Goal: Information Seeking & Learning: Learn about a topic

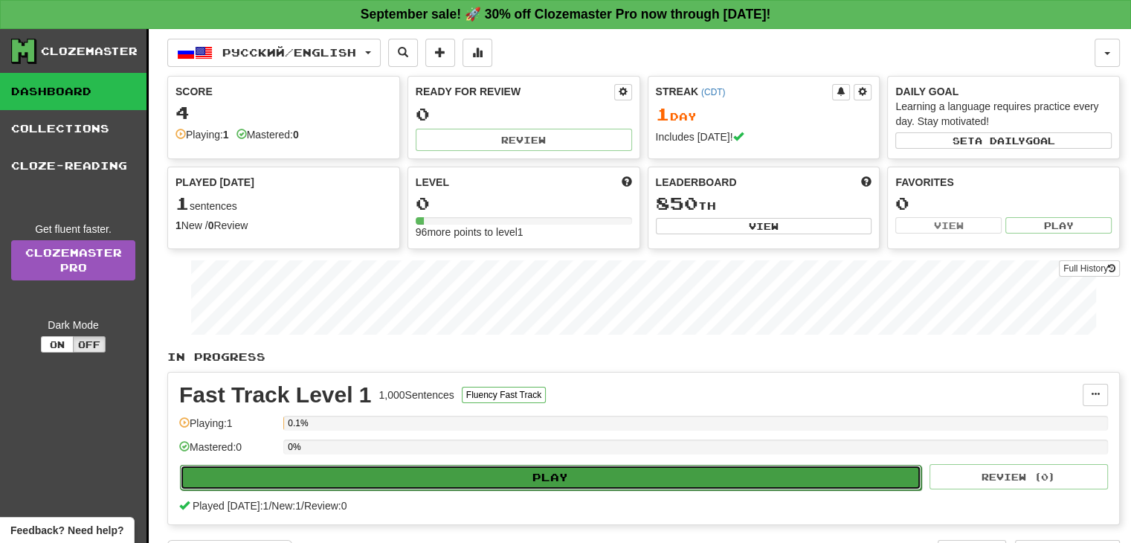
click at [569, 485] on button "Play" at bounding box center [551, 477] width 742 height 25
select select "**"
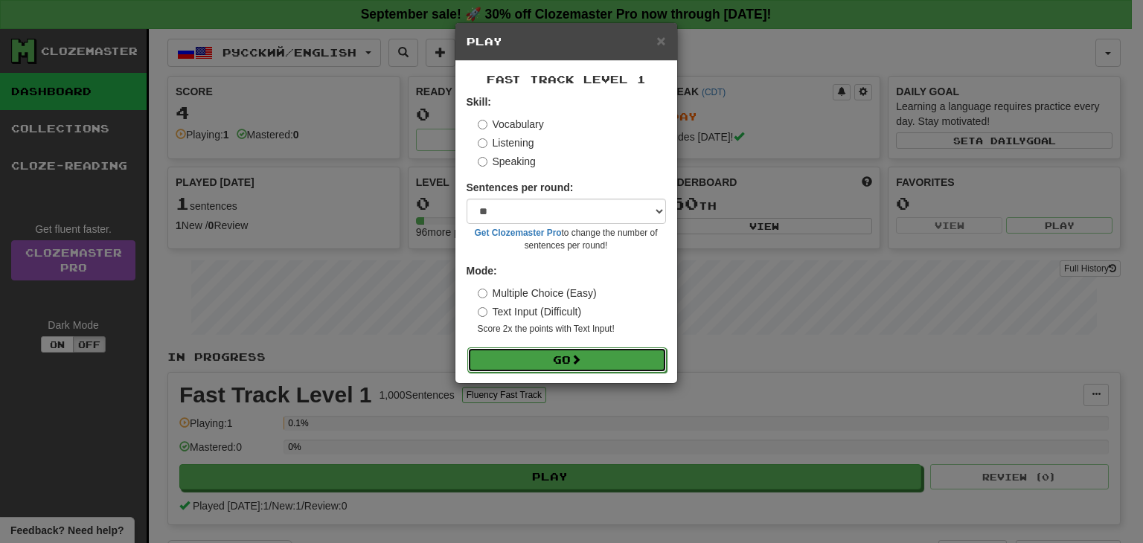
click at [619, 369] on button "Go" at bounding box center [566, 359] width 199 height 25
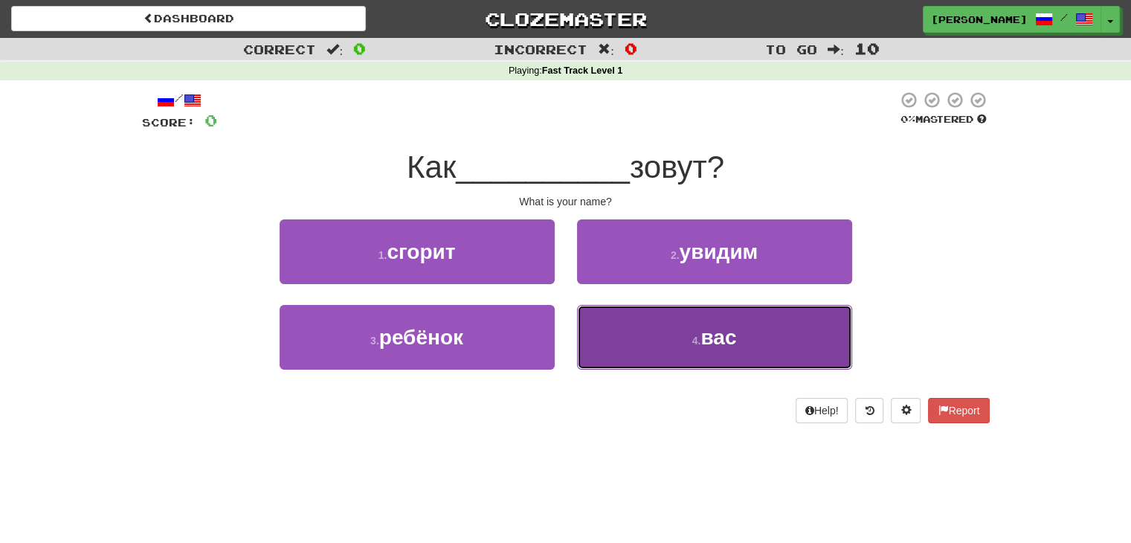
click at [651, 359] on button "4 . вас" at bounding box center [714, 337] width 275 height 65
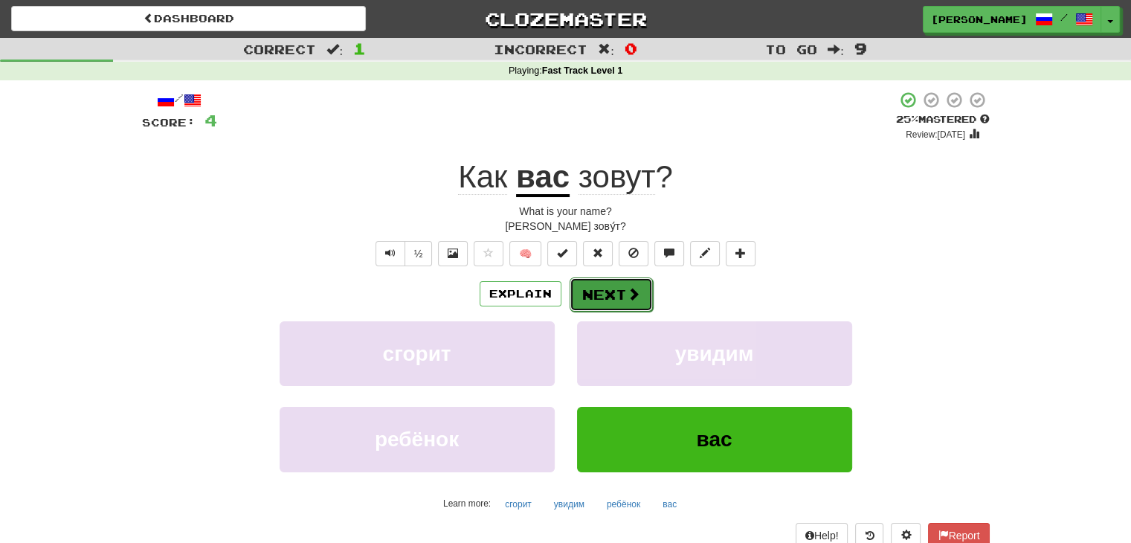
click at [601, 297] on button "Next" at bounding box center [611, 294] width 83 height 34
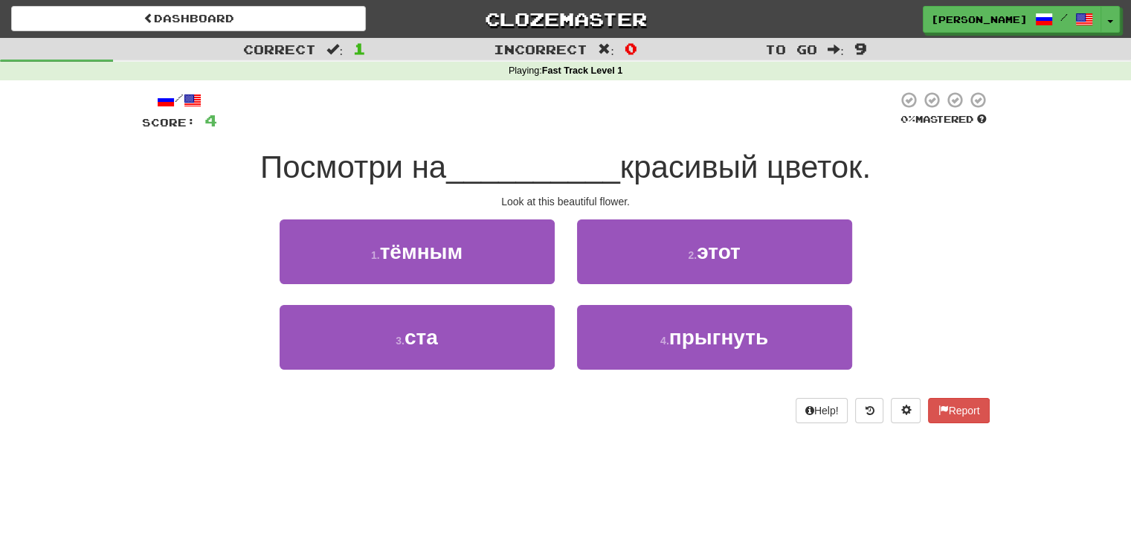
click at [601, 297] on div "2 . этот" at bounding box center [715, 262] width 298 height 86
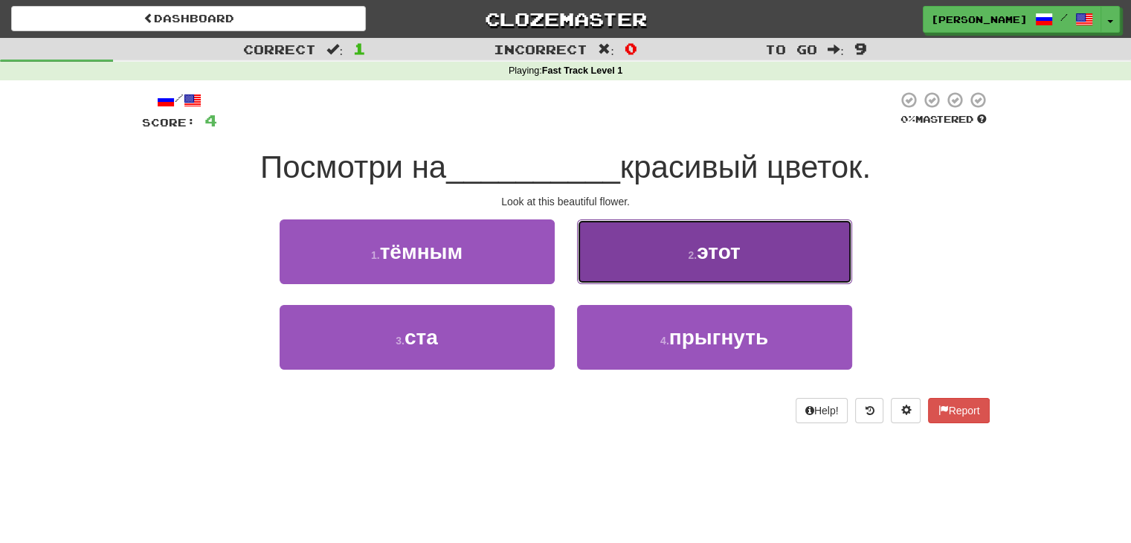
click at [658, 236] on button "2 . этот" at bounding box center [714, 251] width 275 height 65
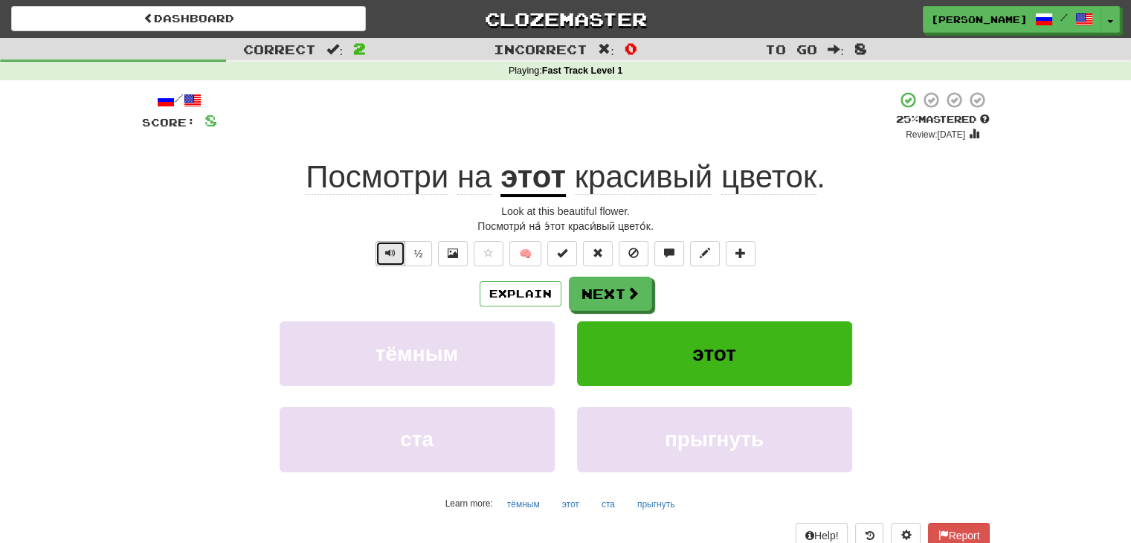
click at [380, 243] on button "Text-to-speech controls" at bounding box center [391, 253] width 30 height 25
click at [611, 285] on button "Next" at bounding box center [611, 294] width 83 height 34
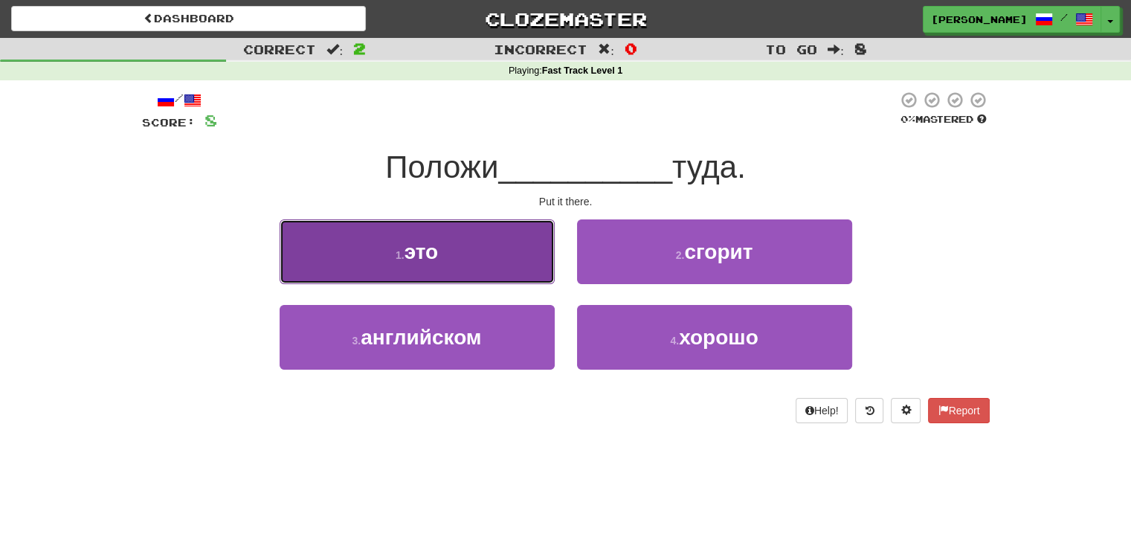
click at [504, 236] on button "1 . это" at bounding box center [417, 251] width 275 height 65
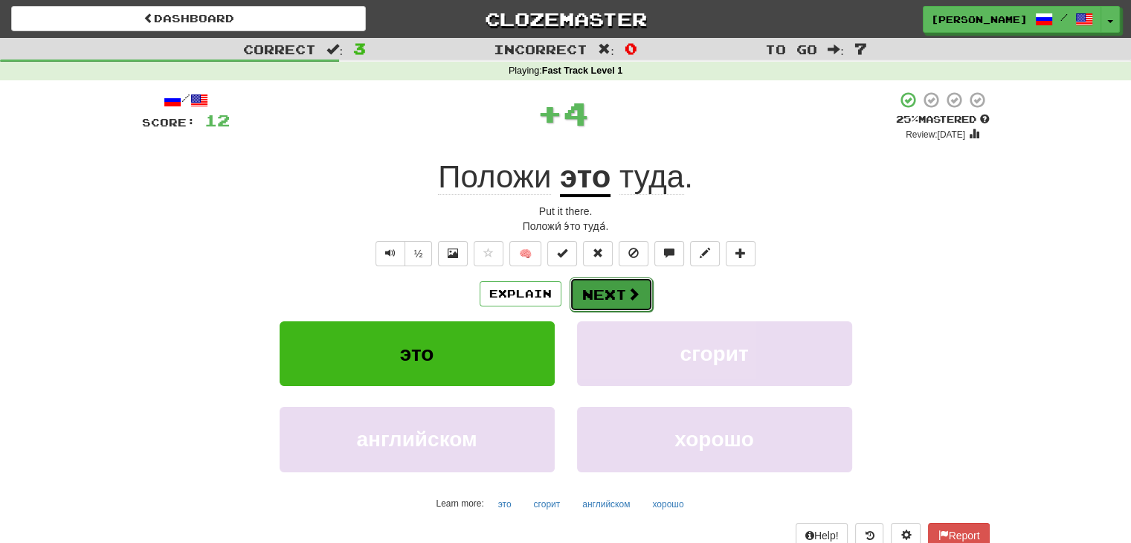
click at [622, 294] on button "Next" at bounding box center [611, 294] width 83 height 34
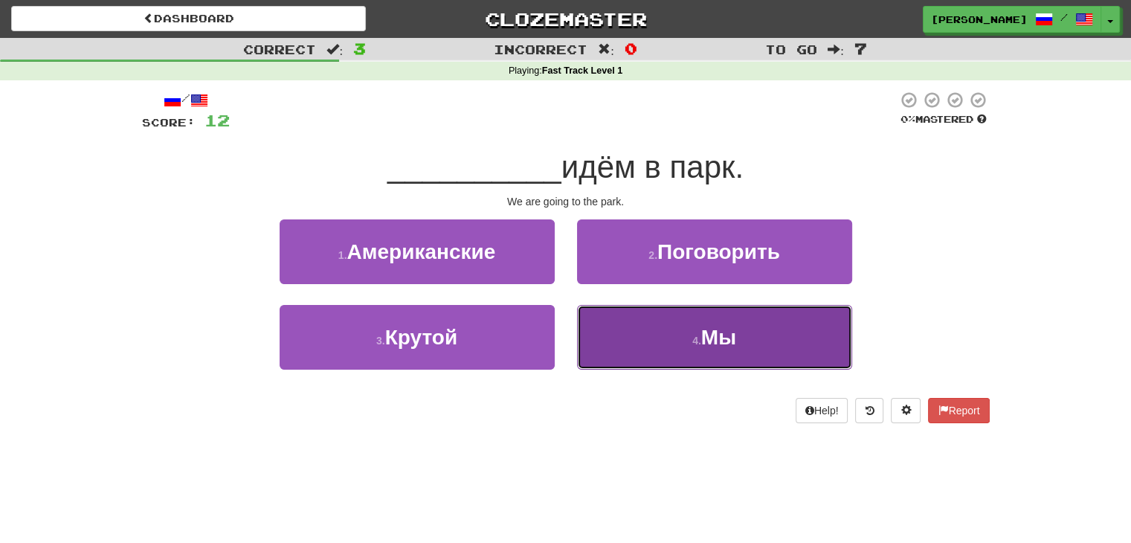
click at [667, 347] on button "4 . Мы" at bounding box center [714, 337] width 275 height 65
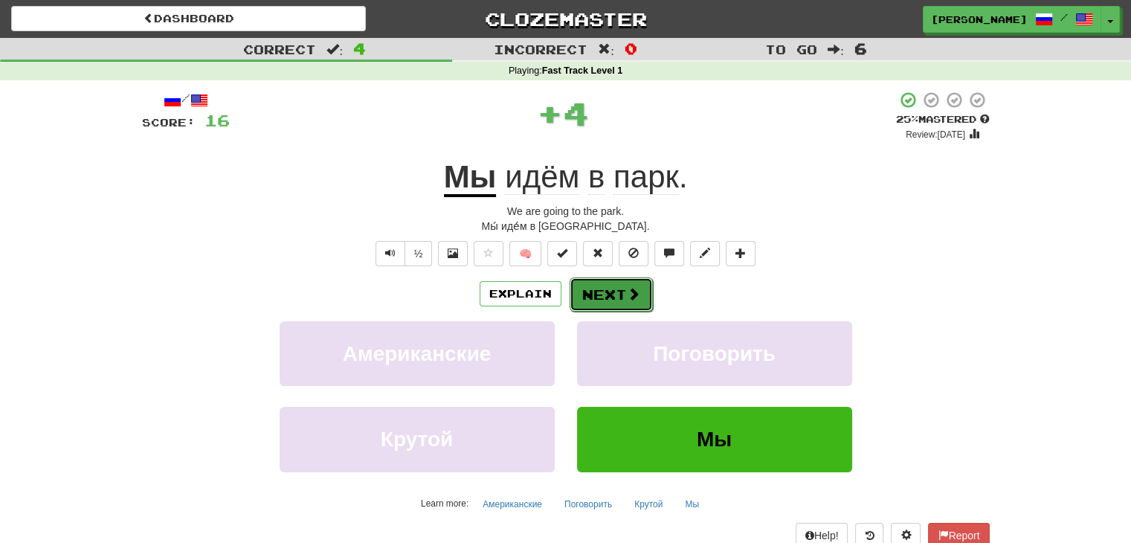
click at [603, 289] on button "Next" at bounding box center [611, 294] width 83 height 34
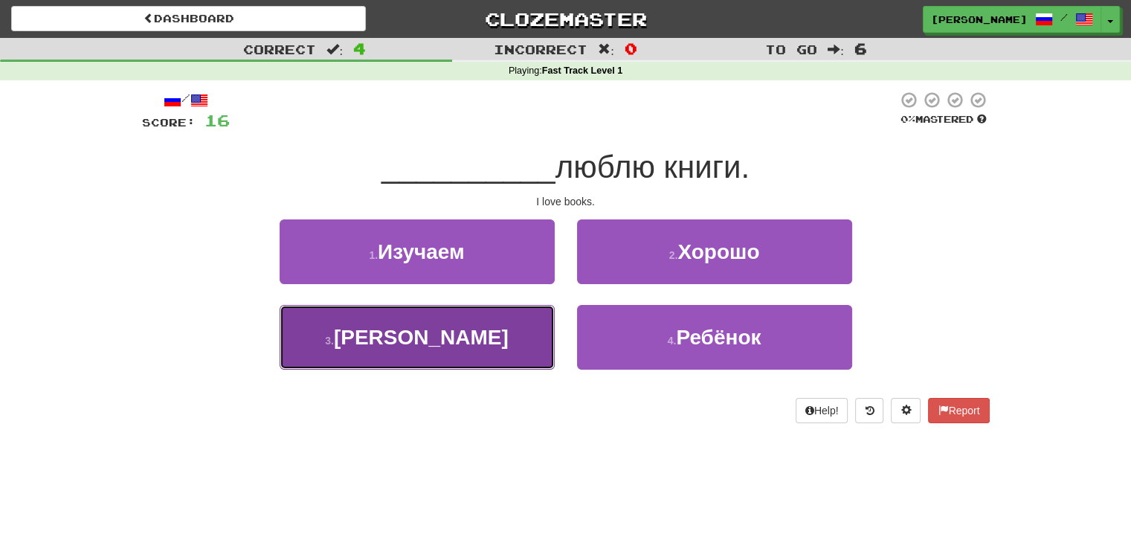
click at [488, 335] on button "3 . Я" at bounding box center [417, 337] width 275 height 65
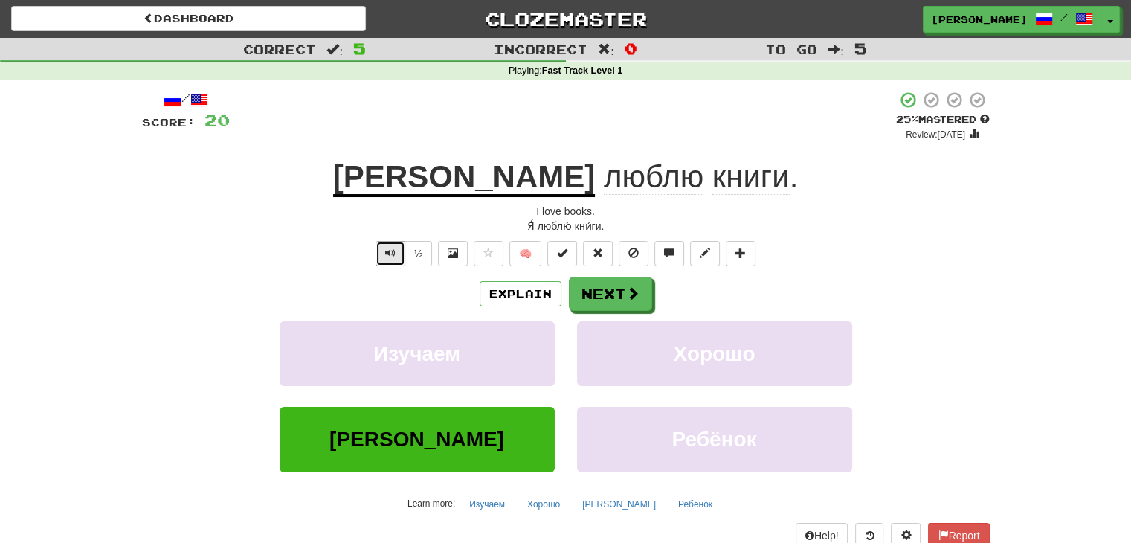
click at [376, 251] on button "Text-to-speech controls" at bounding box center [391, 253] width 30 height 25
click at [637, 294] on span at bounding box center [633, 293] width 13 height 13
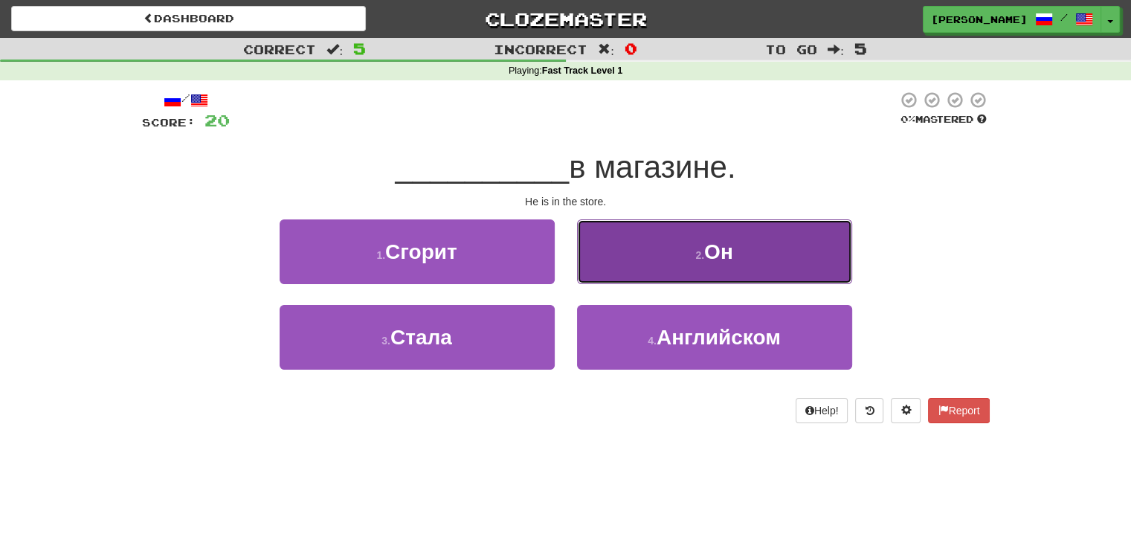
click at [640, 233] on button "2 . Он" at bounding box center [714, 251] width 275 height 65
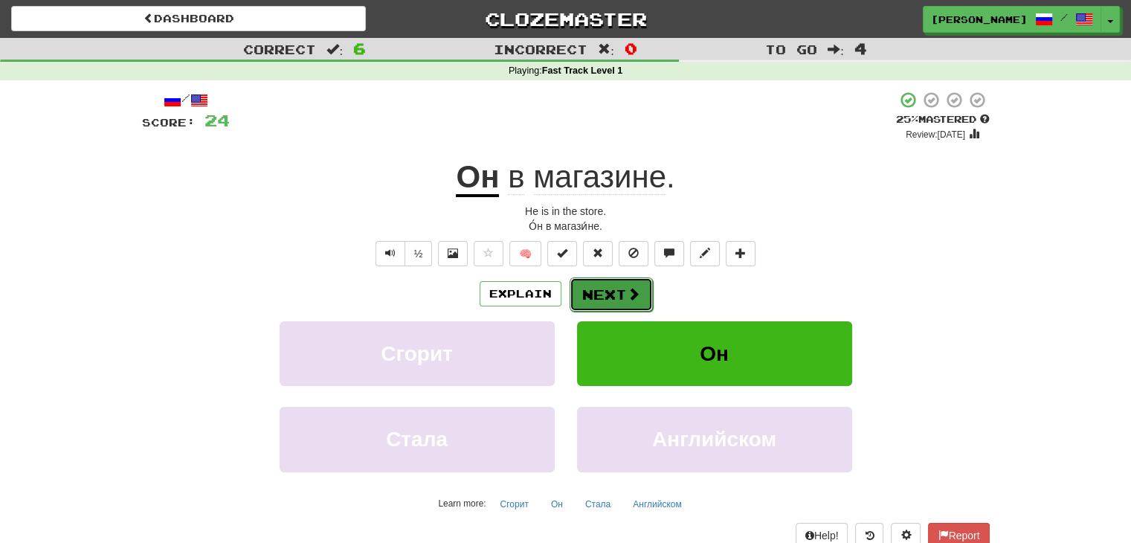
click at [632, 288] on span at bounding box center [633, 293] width 13 height 13
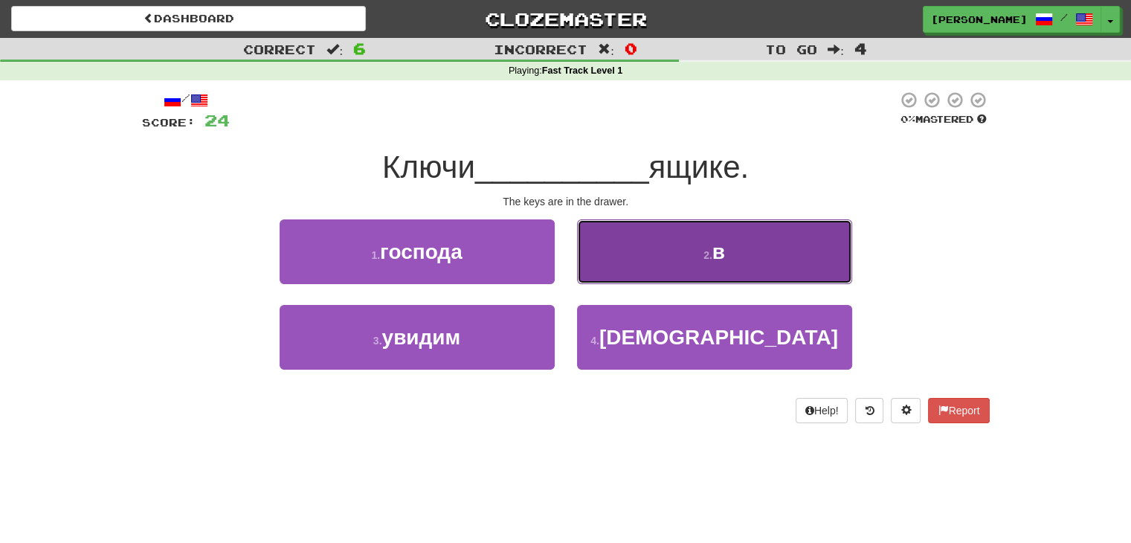
click at [673, 243] on button "2 . в" at bounding box center [714, 251] width 275 height 65
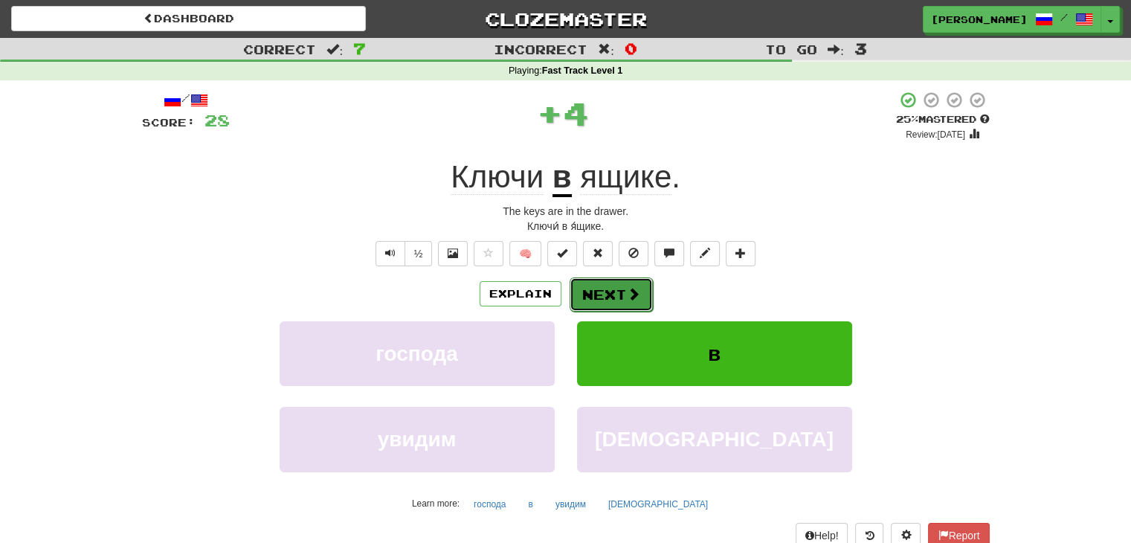
click at [613, 286] on button "Next" at bounding box center [611, 294] width 83 height 34
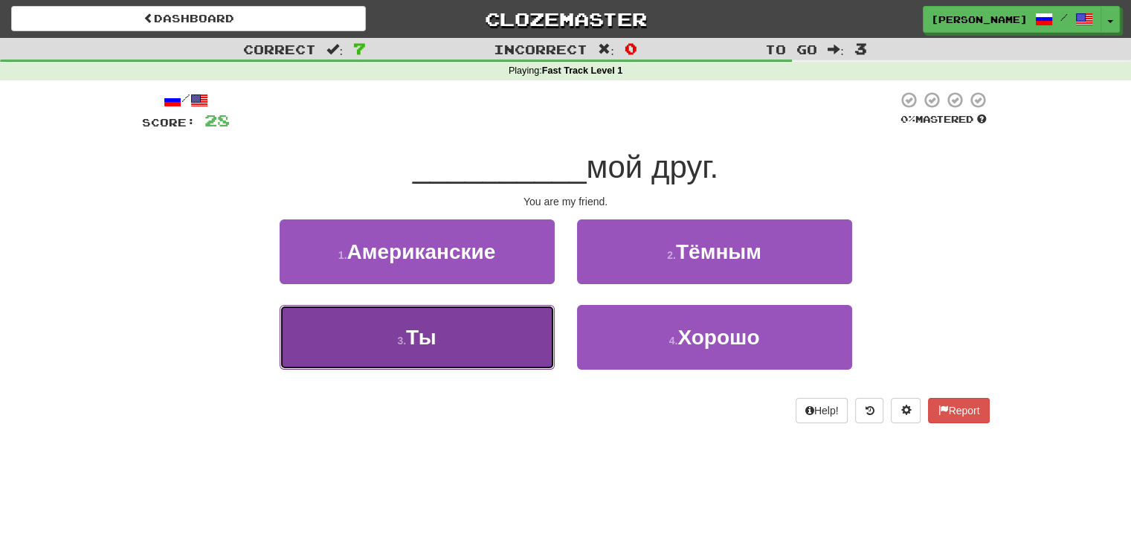
click at [484, 341] on button "3 . Ты" at bounding box center [417, 337] width 275 height 65
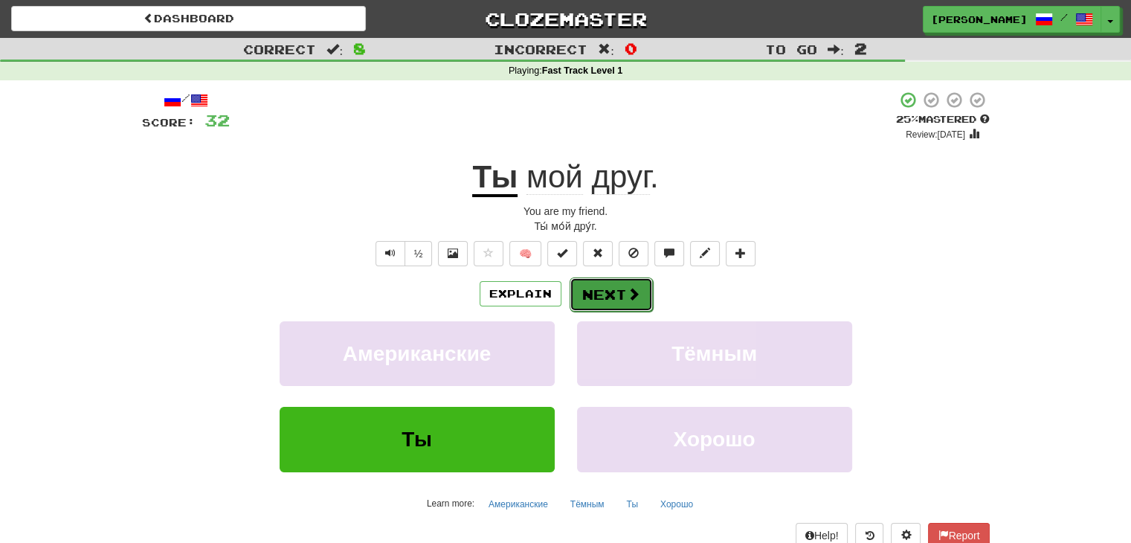
click at [623, 292] on button "Next" at bounding box center [611, 294] width 83 height 34
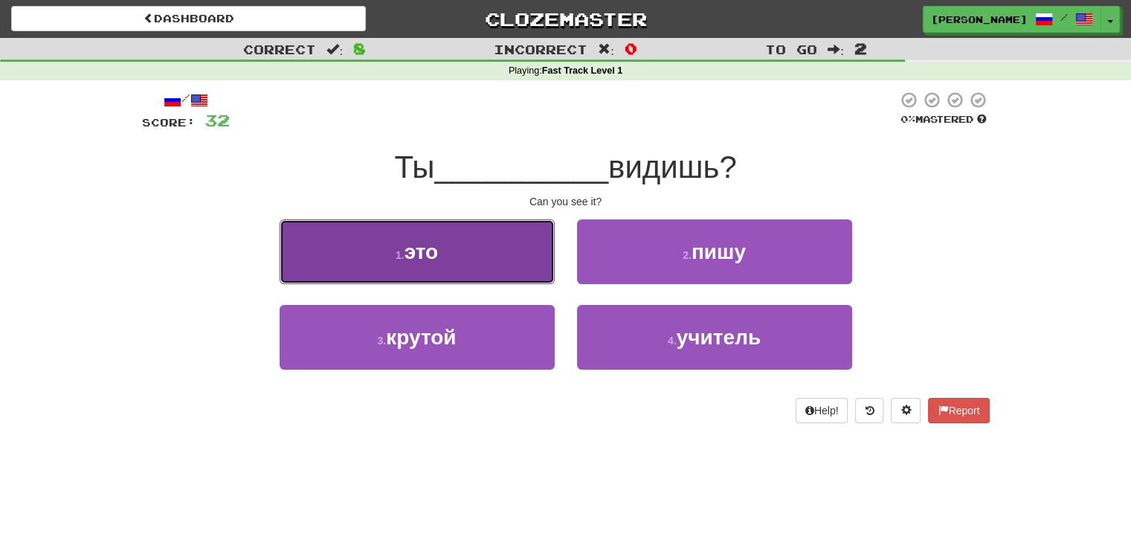
click at [488, 263] on button "1 . это" at bounding box center [417, 251] width 275 height 65
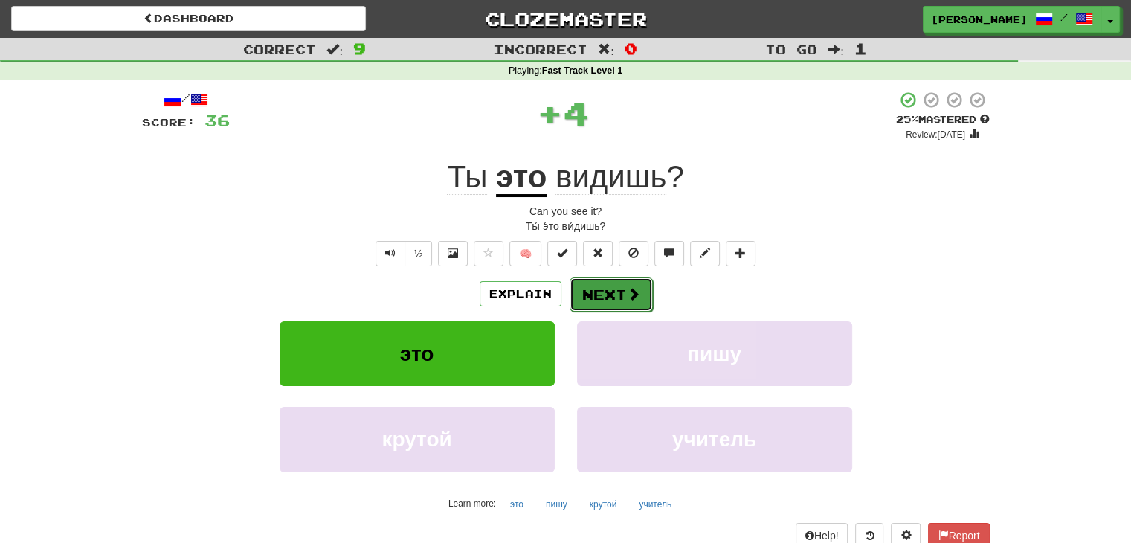
click at [613, 286] on button "Next" at bounding box center [611, 294] width 83 height 34
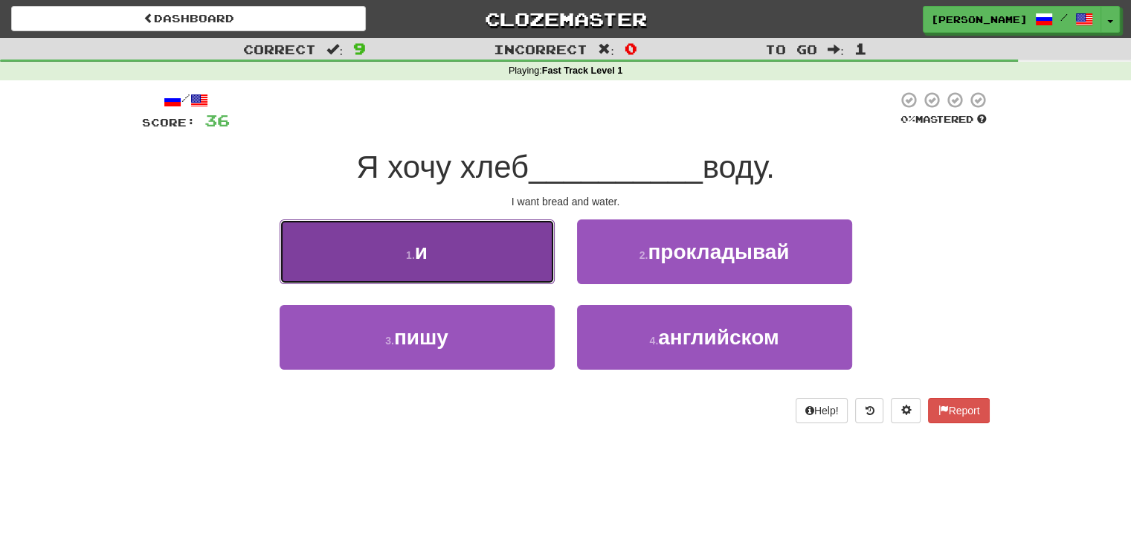
click at [513, 248] on button "1 . и" at bounding box center [417, 251] width 275 height 65
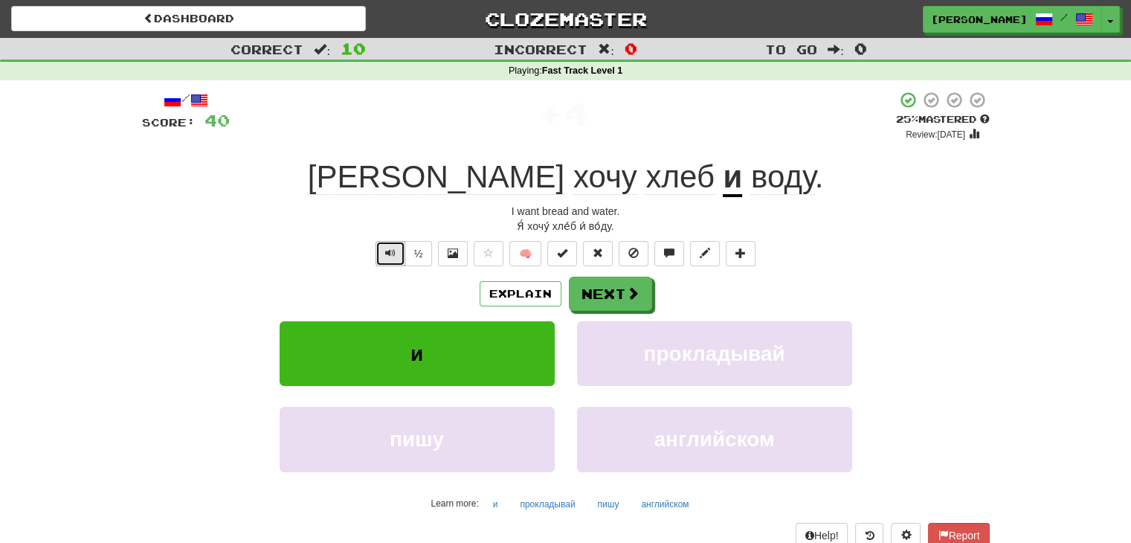
click at [396, 248] on span "Text-to-speech controls" at bounding box center [390, 253] width 10 height 10
click at [617, 298] on button "Next" at bounding box center [611, 294] width 83 height 34
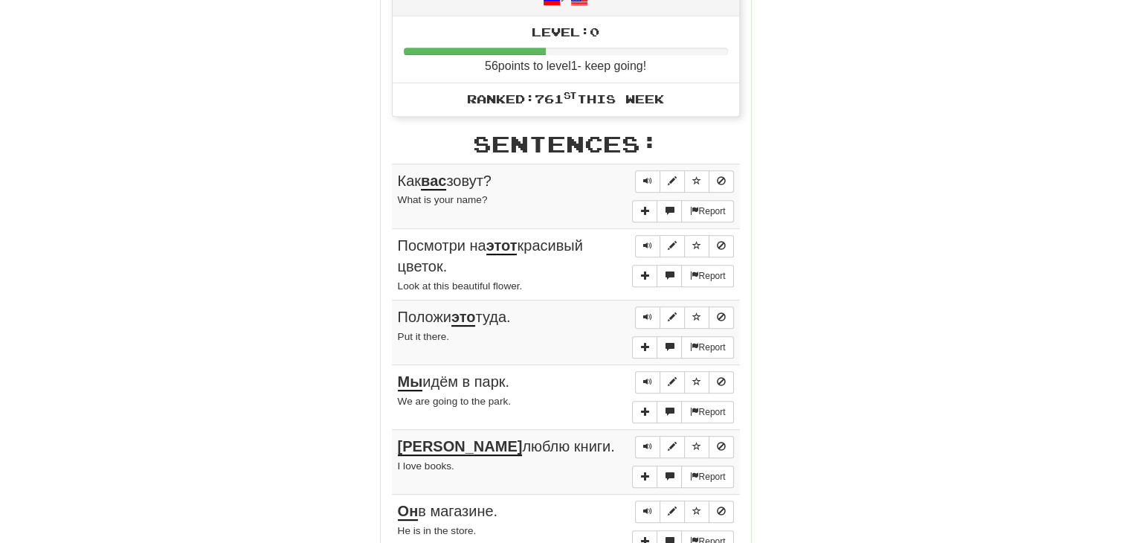
scroll to position [727, 0]
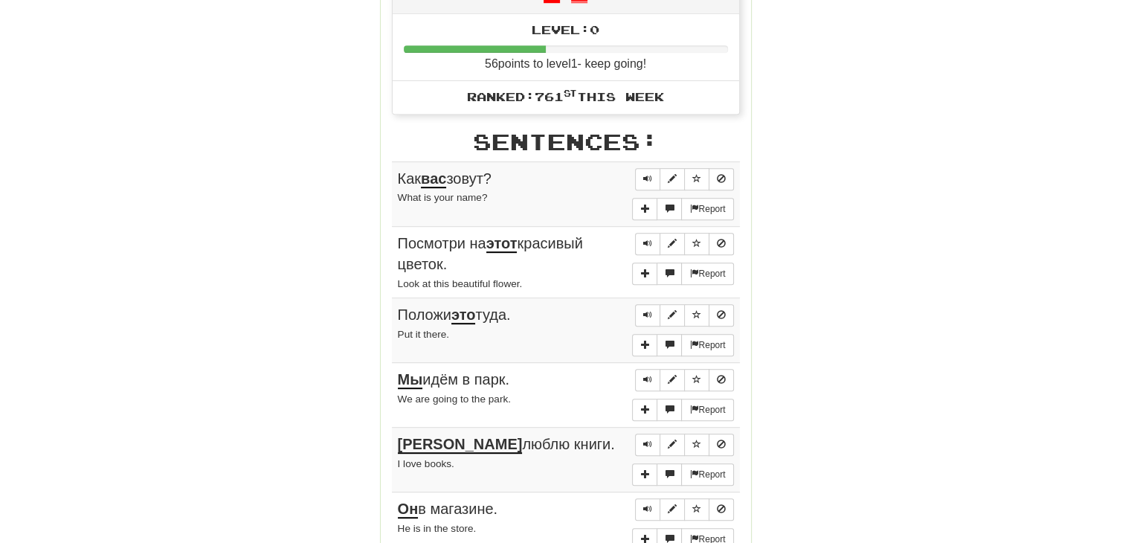
click at [824, 148] on div "Round Results Stats: Score: + 40 Time: 0 : 21 New: 10 Review: 0 Correct: 10 Inc…" at bounding box center [566, 150] width 848 height 1378
click at [644, 174] on span "Sentence controls" at bounding box center [647, 178] width 9 height 9
click at [645, 174] on span "Sentence controls" at bounding box center [647, 178] width 9 height 9
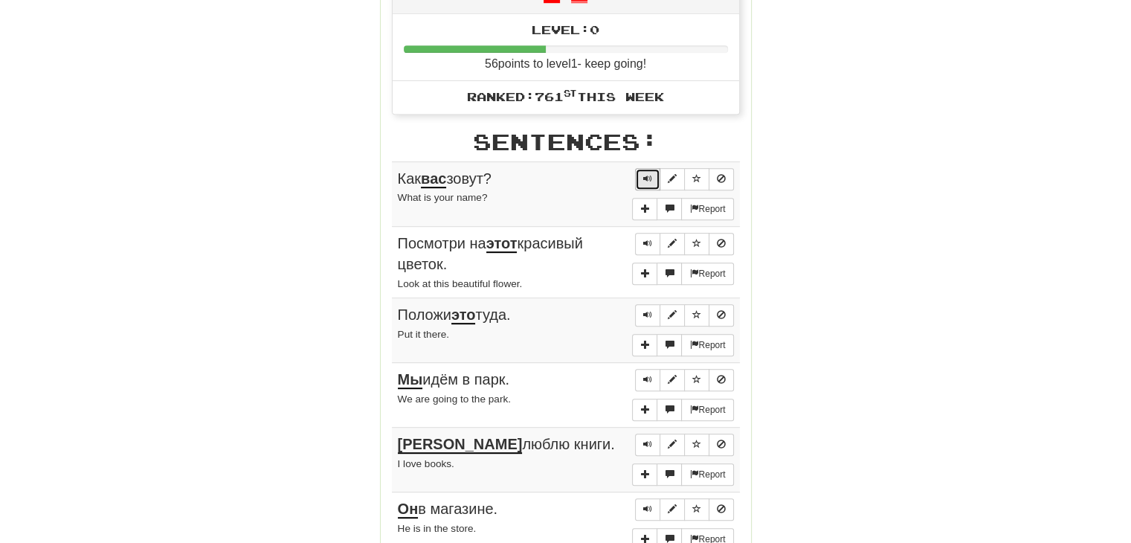
click at [645, 174] on span "Sentence controls" at bounding box center [647, 178] width 9 height 9
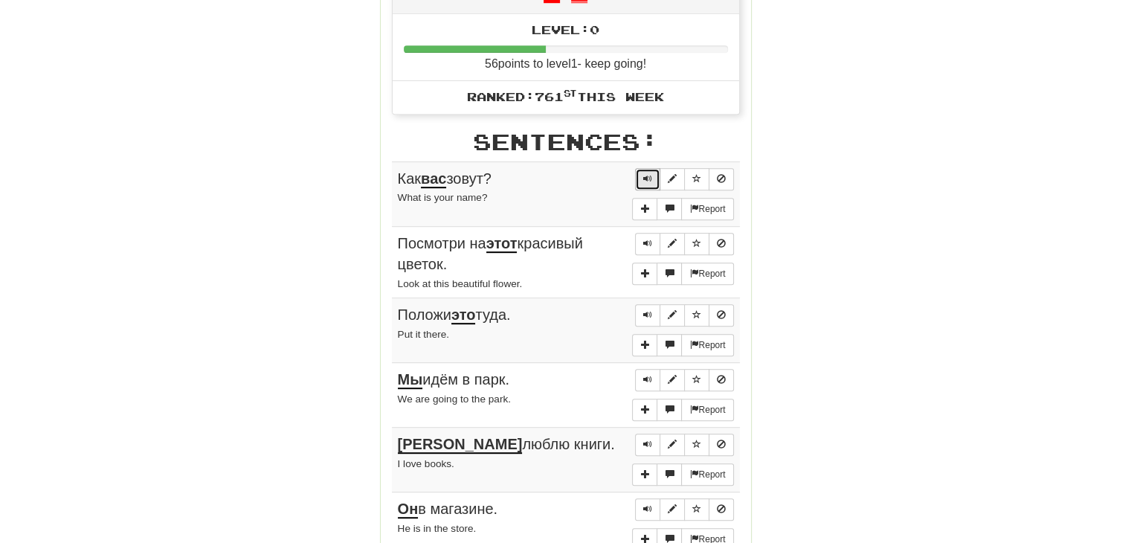
click at [645, 174] on span "Sentence controls" at bounding box center [647, 178] width 9 height 9
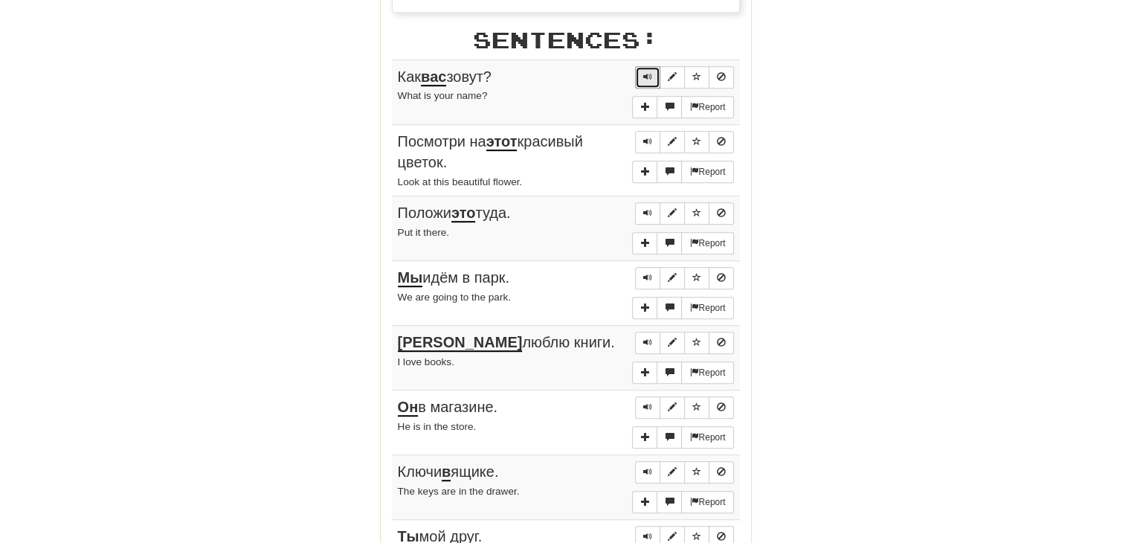
scroll to position [887, 0]
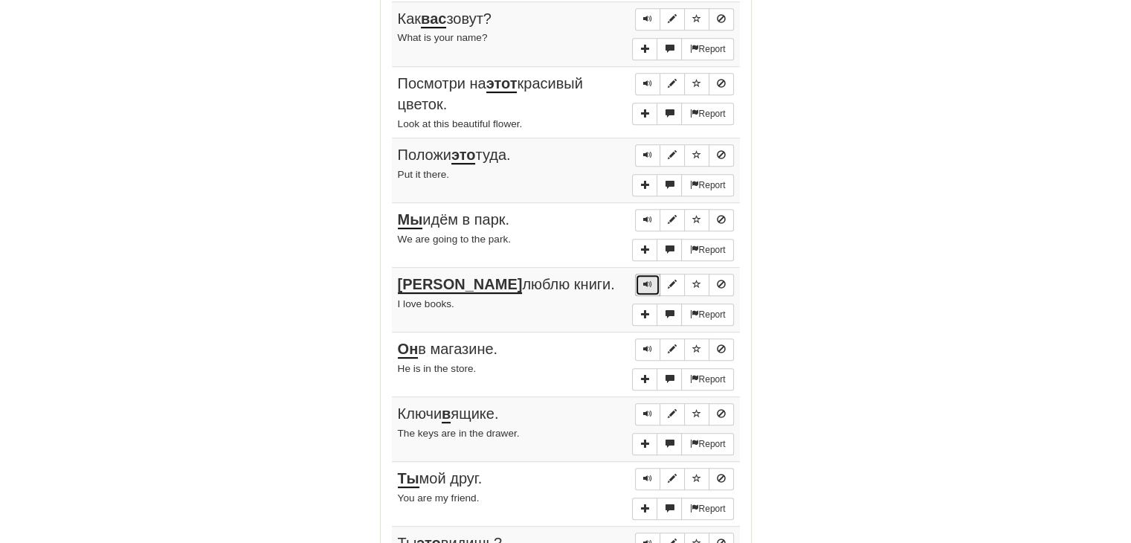
click at [649, 280] on span "Sentence controls" at bounding box center [647, 284] width 9 height 9
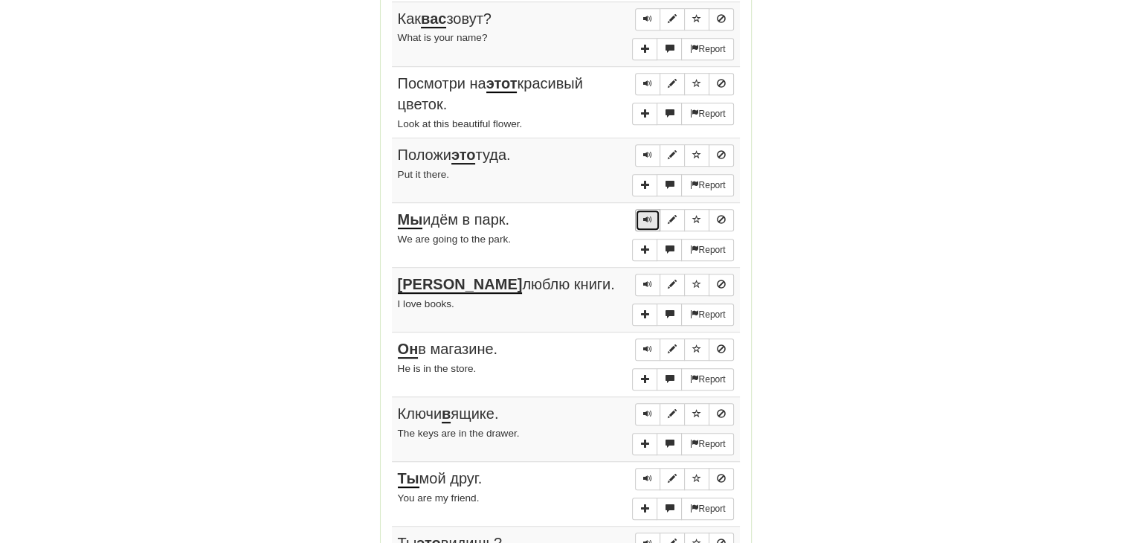
click at [648, 215] on span "Sentence controls" at bounding box center [647, 219] width 9 height 9
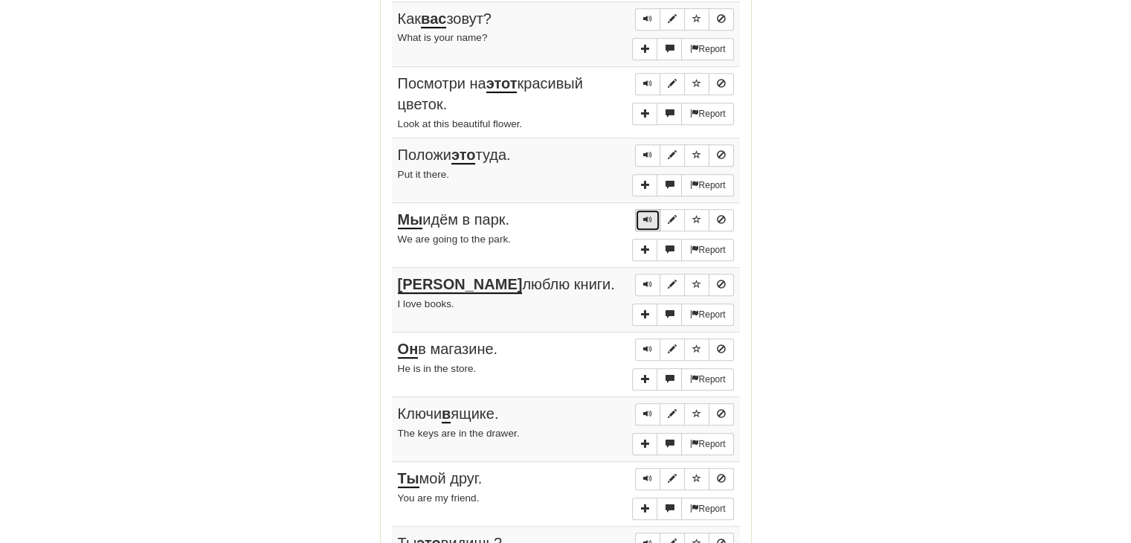
click at [648, 215] on span "Sentence controls" at bounding box center [647, 219] width 9 height 9
click at [646, 348] on button "Sentence controls" at bounding box center [647, 349] width 25 height 22
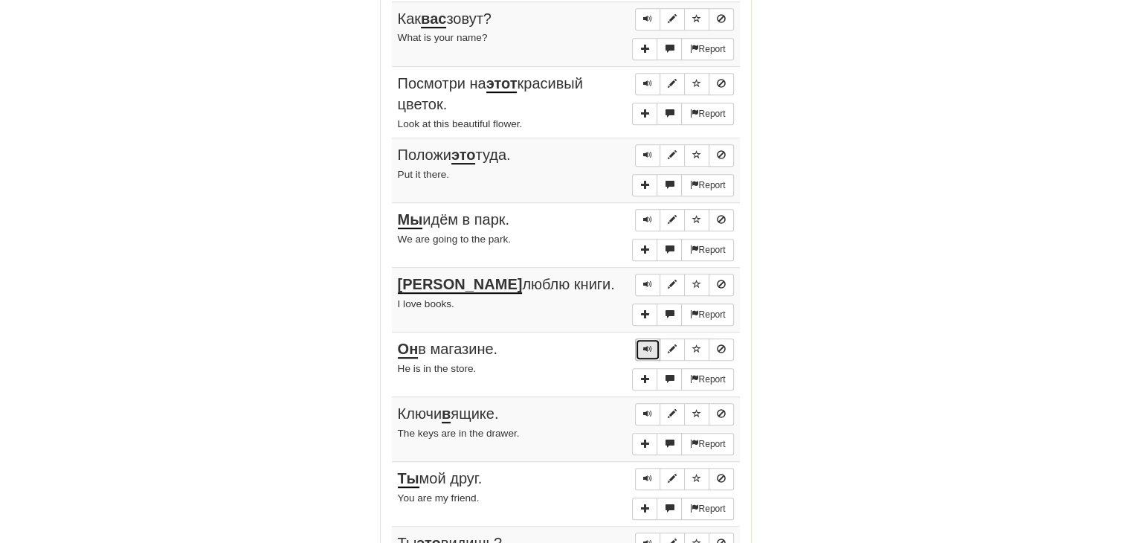
click at [646, 348] on button "Sentence controls" at bounding box center [647, 349] width 25 height 22
click at [652, 344] on span "Sentence controls" at bounding box center [647, 348] width 9 height 9
click at [648, 344] on span "Sentence controls" at bounding box center [647, 348] width 9 height 9
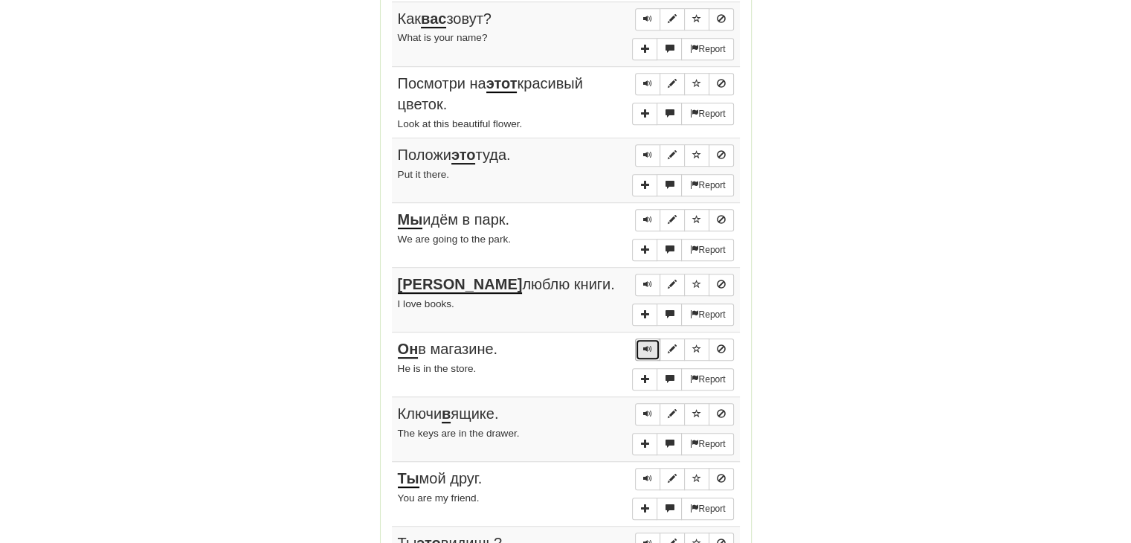
click at [648, 344] on span "Sentence controls" at bounding box center [647, 348] width 9 height 9
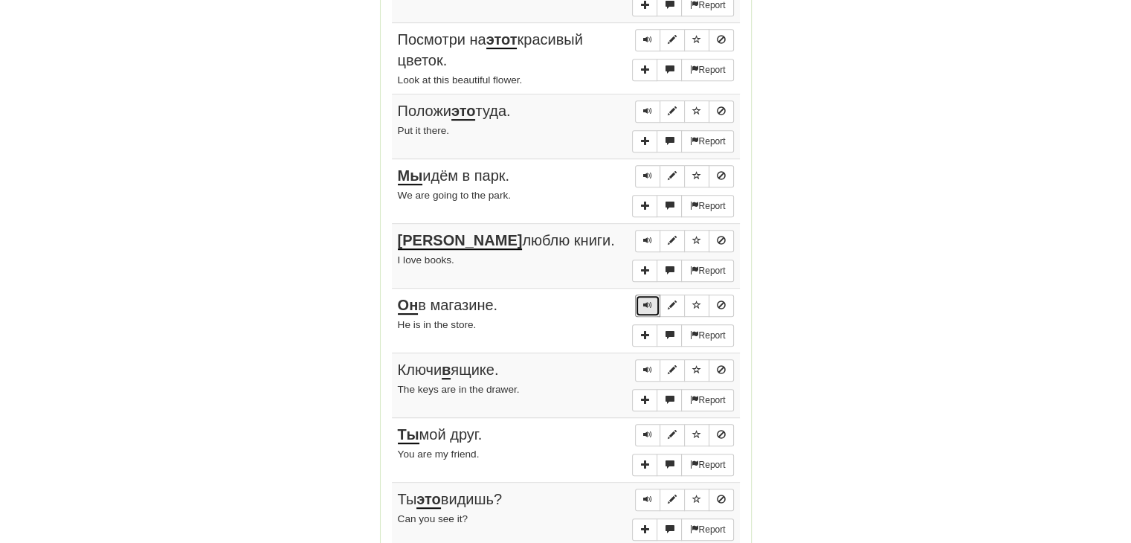
scroll to position [945, 0]
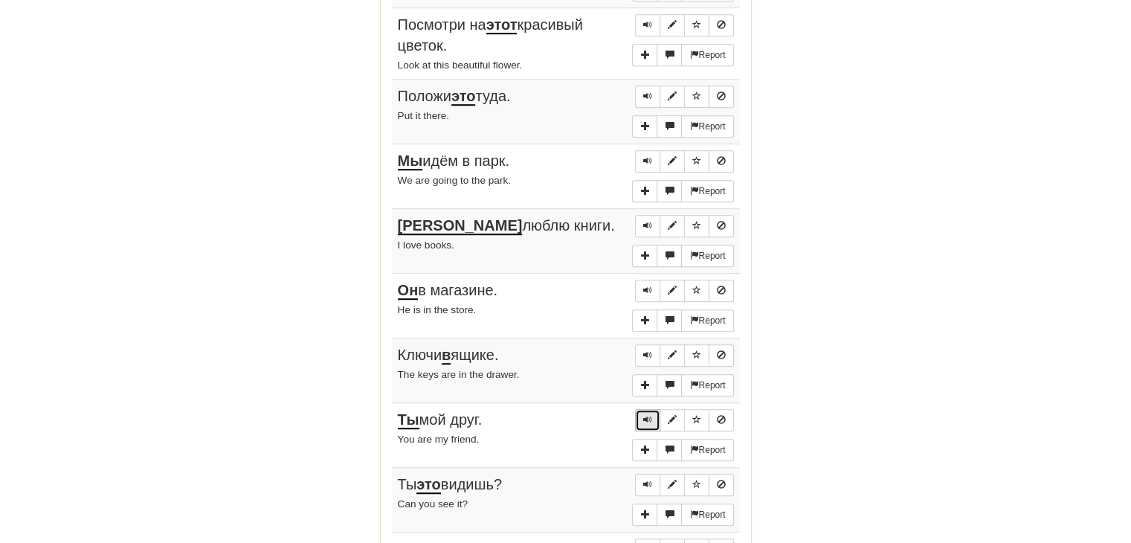
click at [653, 409] on button "Sentence controls" at bounding box center [647, 420] width 25 height 22
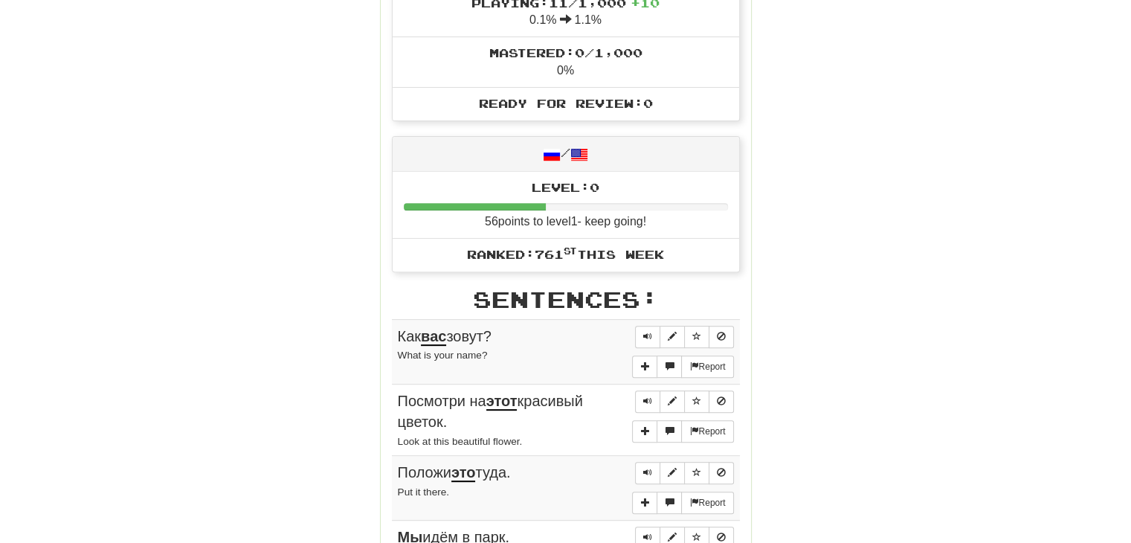
scroll to position [652, 0]
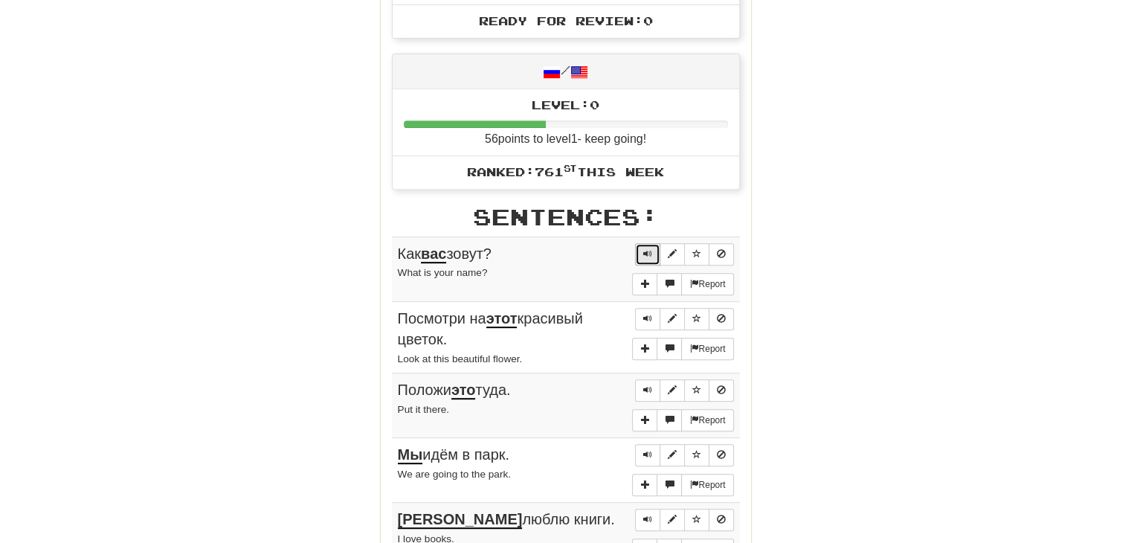
click at [649, 251] on span "Sentence controls" at bounding box center [647, 253] width 9 height 9
click at [642, 254] on button "Sentence controls" at bounding box center [647, 254] width 25 height 22
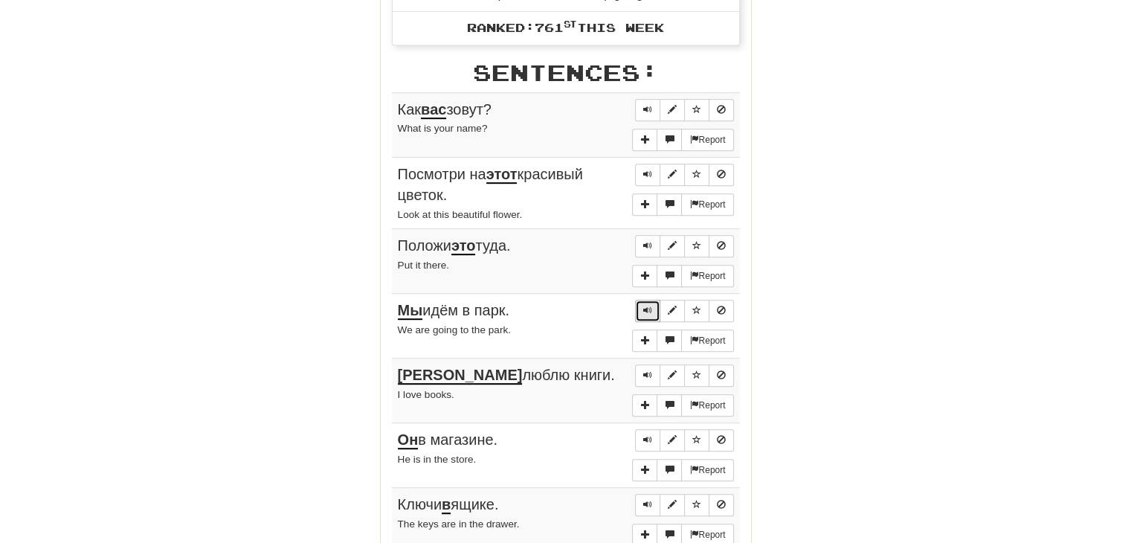
click at [652, 307] on span "Sentence controls" at bounding box center [647, 310] width 9 height 9
click at [649, 306] on span "Sentence controls" at bounding box center [647, 310] width 9 height 9
click at [652, 308] on span "Sentence controls" at bounding box center [647, 310] width 9 height 9
click at [645, 309] on span "Sentence controls" at bounding box center [647, 310] width 9 height 9
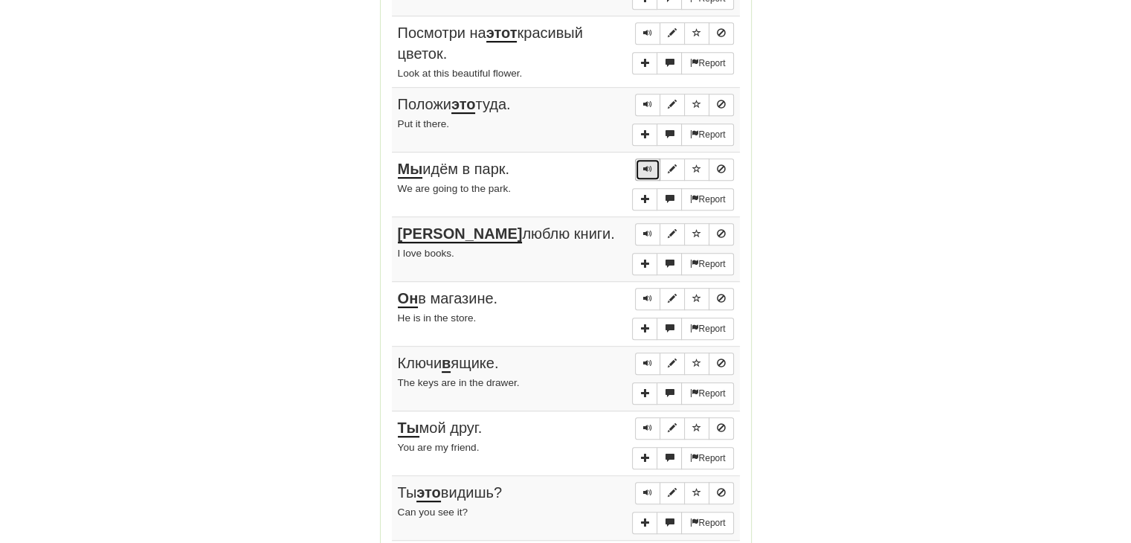
click at [649, 164] on span "Sentence controls" at bounding box center [647, 168] width 9 height 9
click at [646, 423] on span "Sentence controls" at bounding box center [647, 427] width 9 height 9
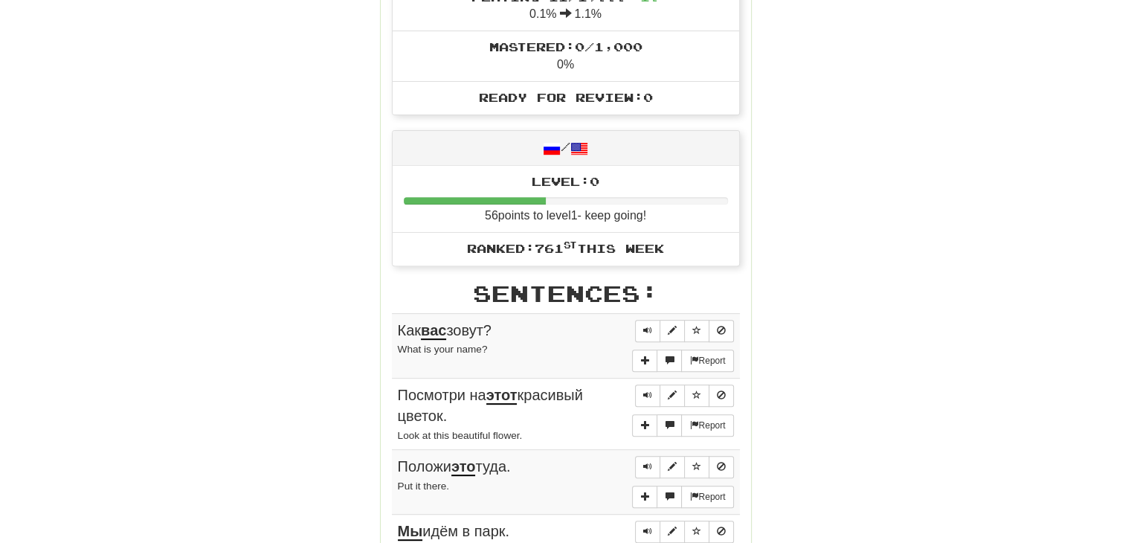
scroll to position [592, 0]
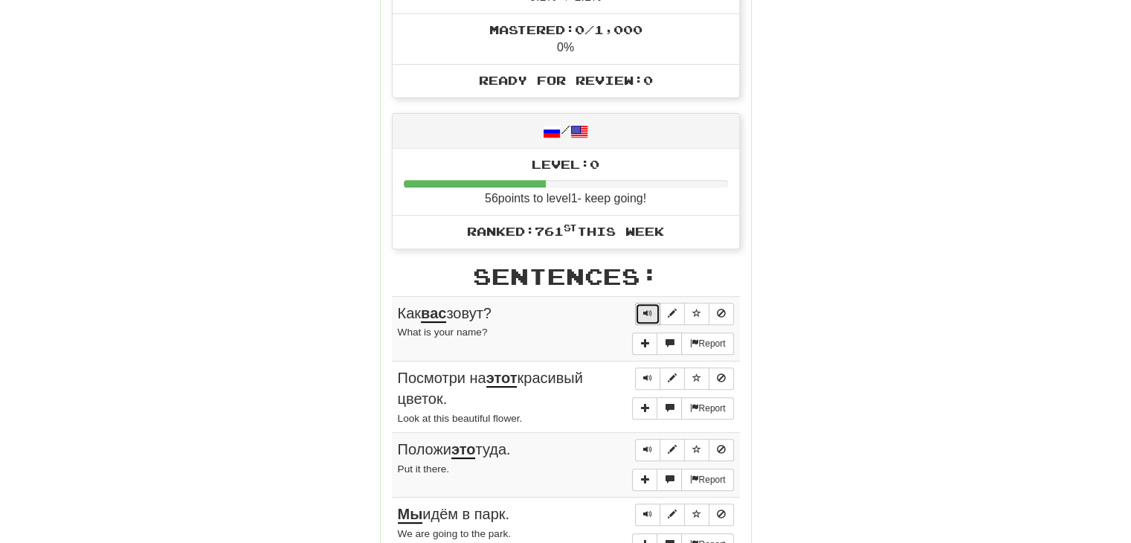
click at [646, 310] on span "Sentence controls" at bounding box center [647, 313] width 9 height 9
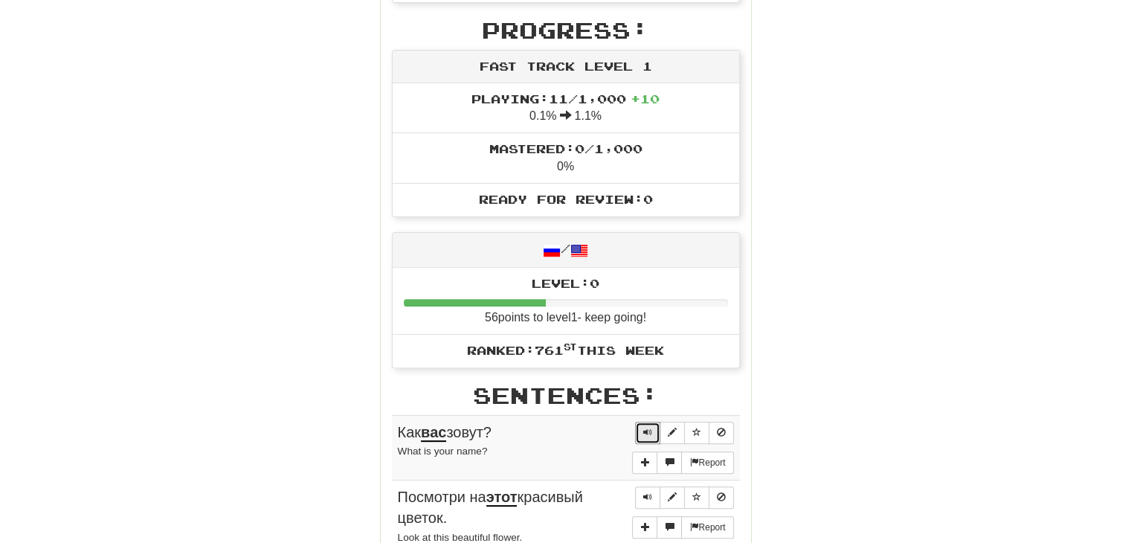
scroll to position [567, 0]
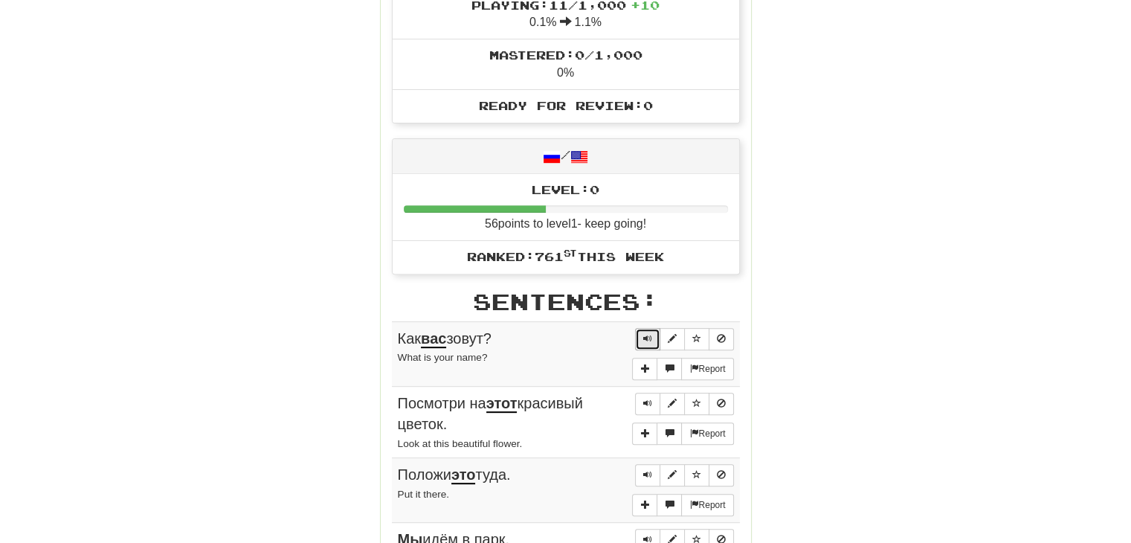
click at [651, 334] on span "Sentence controls" at bounding box center [647, 338] width 9 height 9
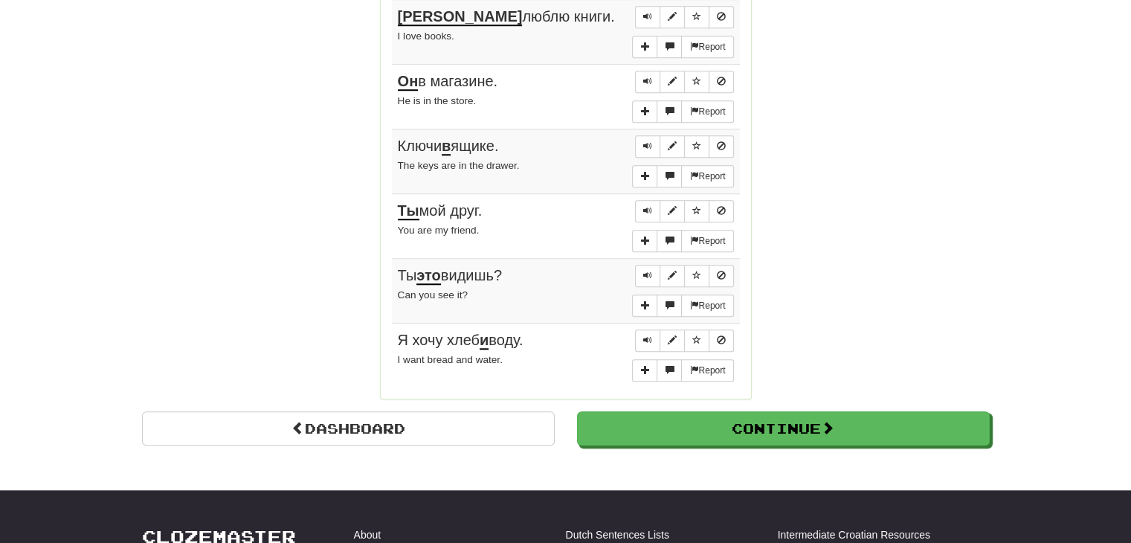
scroll to position [1083, 0]
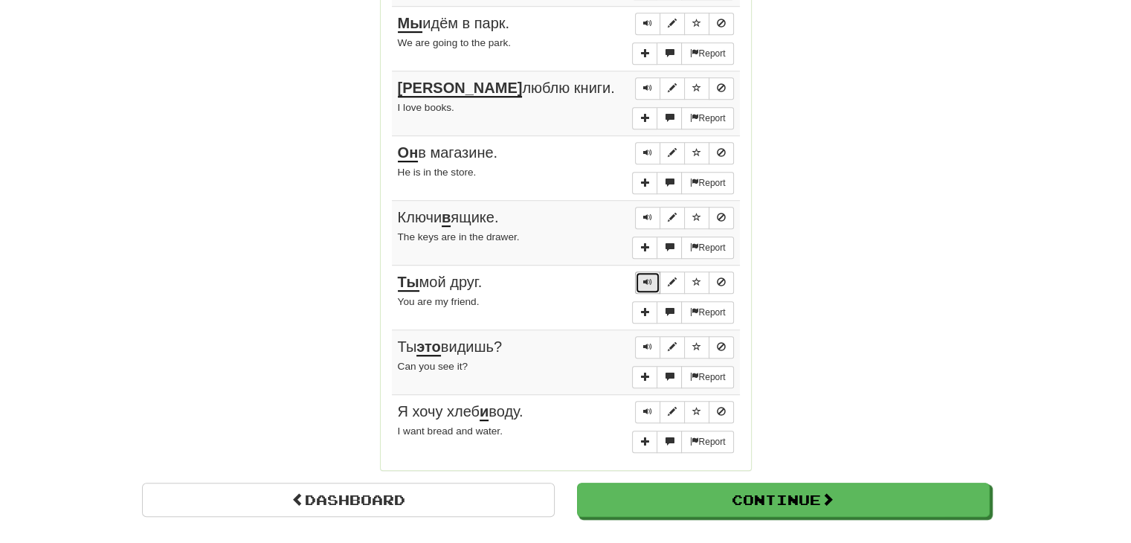
click at [651, 282] on button "Sentence controls" at bounding box center [647, 283] width 25 height 22
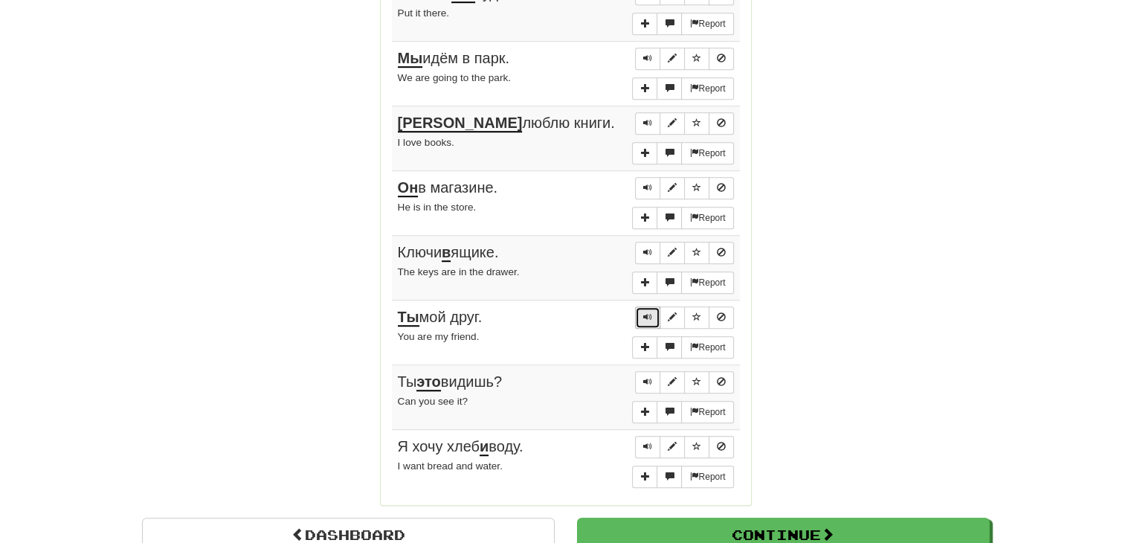
click at [649, 312] on span "Sentence controls" at bounding box center [647, 316] width 9 height 9
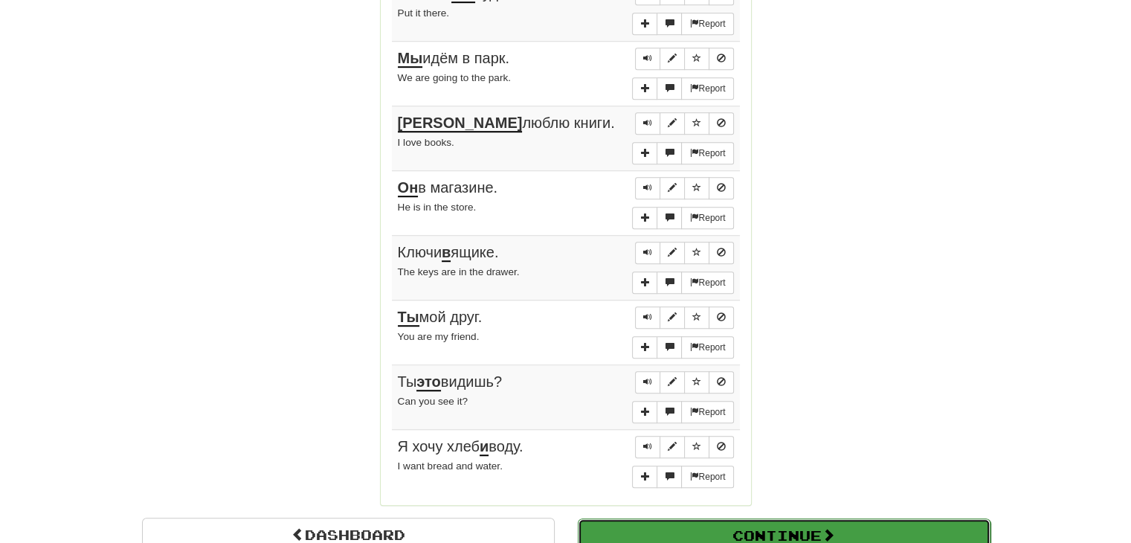
click at [791, 524] on button "Continue" at bounding box center [784, 535] width 413 height 34
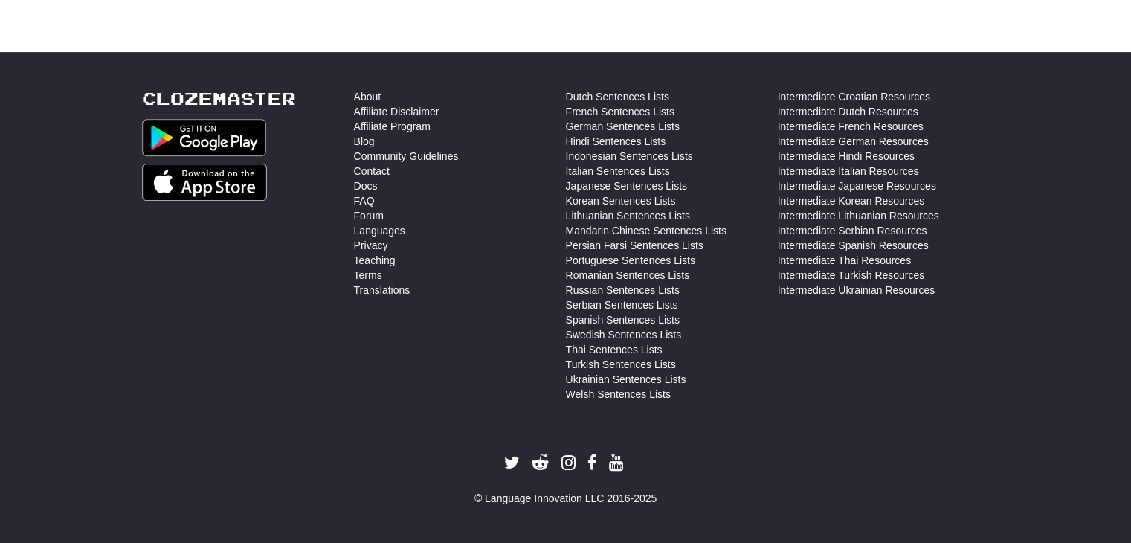
scroll to position [528, 0]
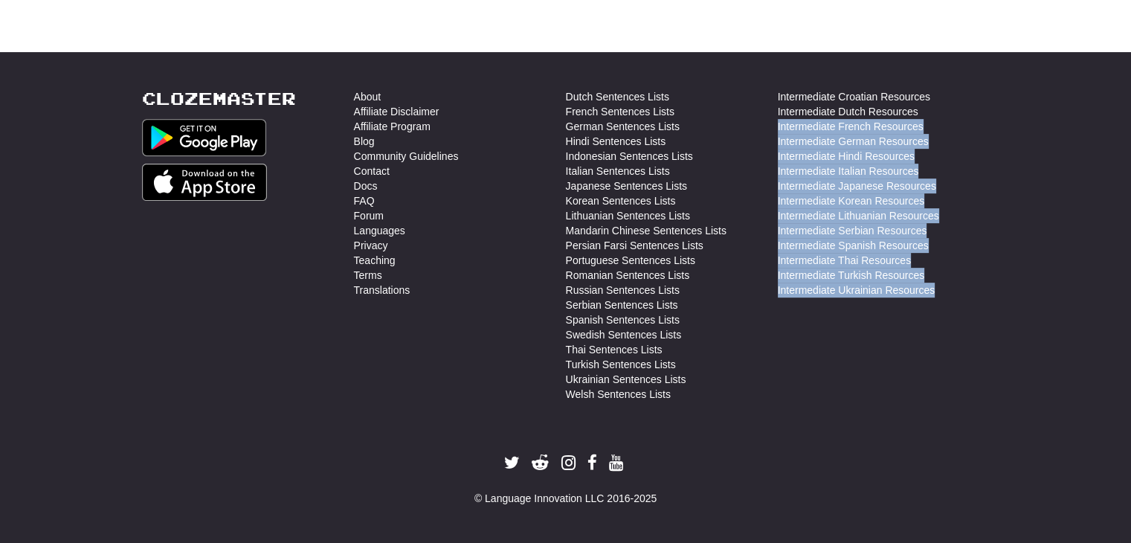
drag, startPoint x: 1082, startPoint y: 382, endPoint x: 1142, endPoint y: 84, distance: 303.6
click at [1131, 84] on html "Dashboard Clozemaster rutt / Toggle Dropdown Dashboard Leaderboard Activity Fee…" at bounding box center [565, 7] width 1131 height 1071
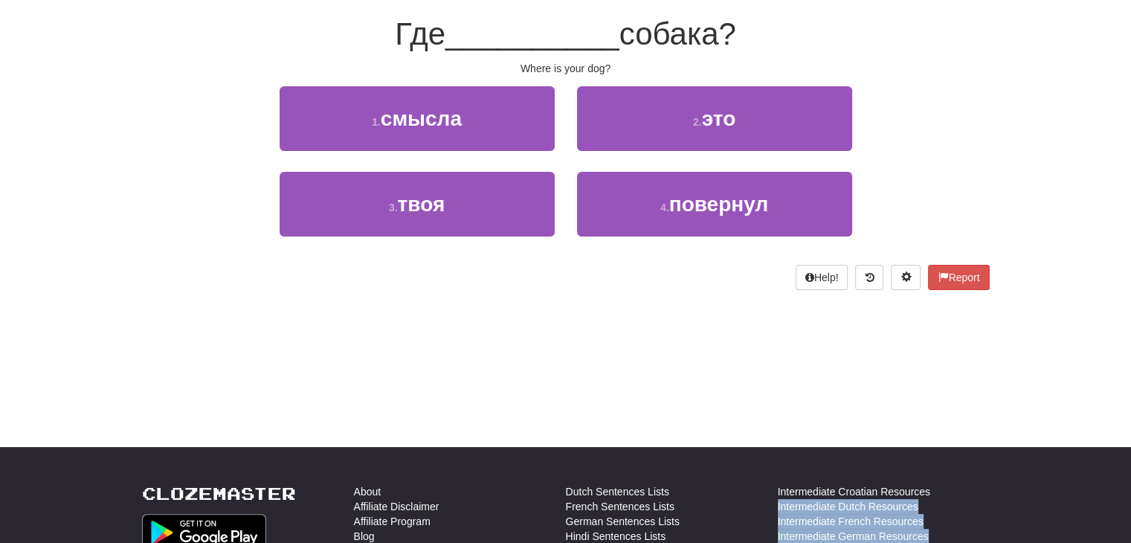
scroll to position [0, 0]
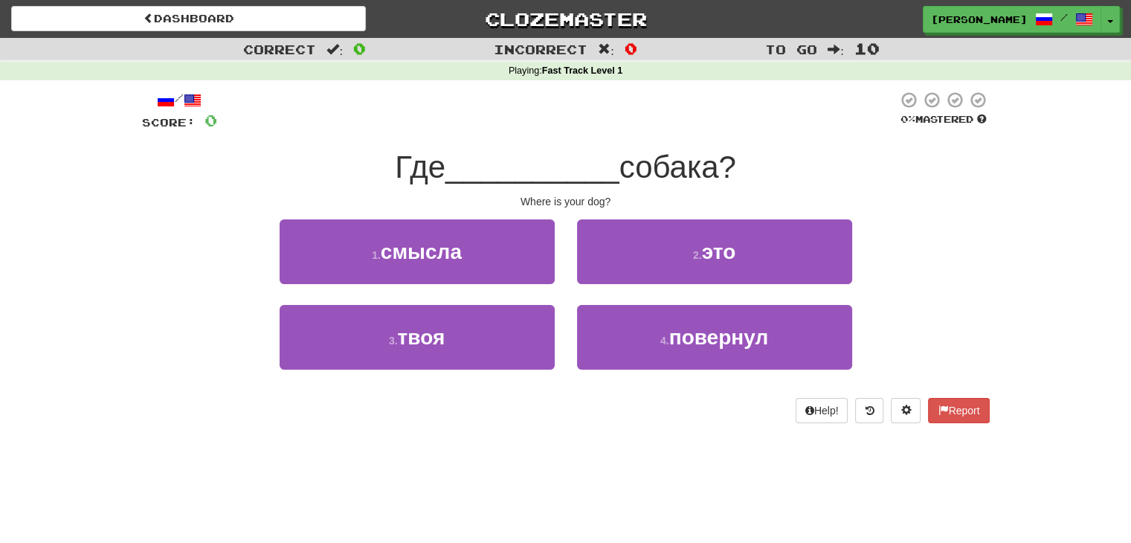
click at [991, 215] on div "/ Score: 0 0 % Mastered Где __________ собака? Where is your dog? 1 . смысла 2 …" at bounding box center [566, 262] width 870 height 364
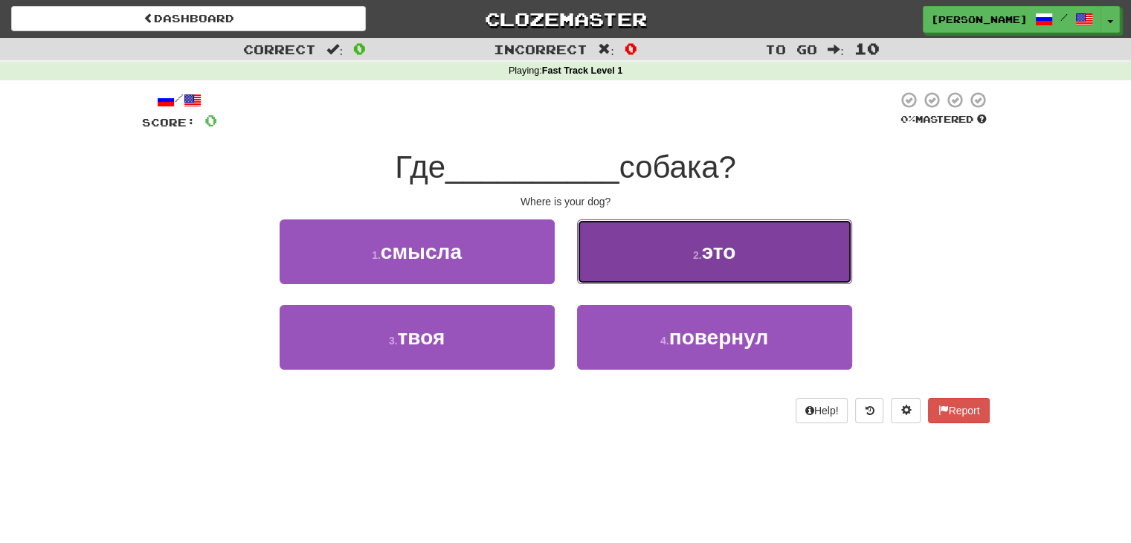
click at [629, 248] on button "2 . это" at bounding box center [714, 251] width 275 height 65
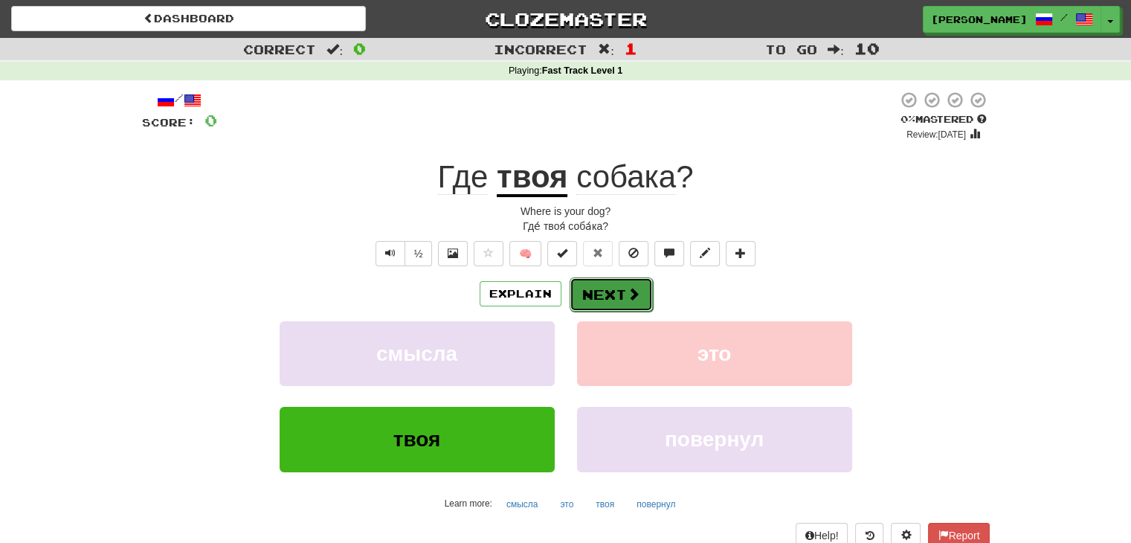
click at [614, 295] on button "Next" at bounding box center [611, 294] width 83 height 34
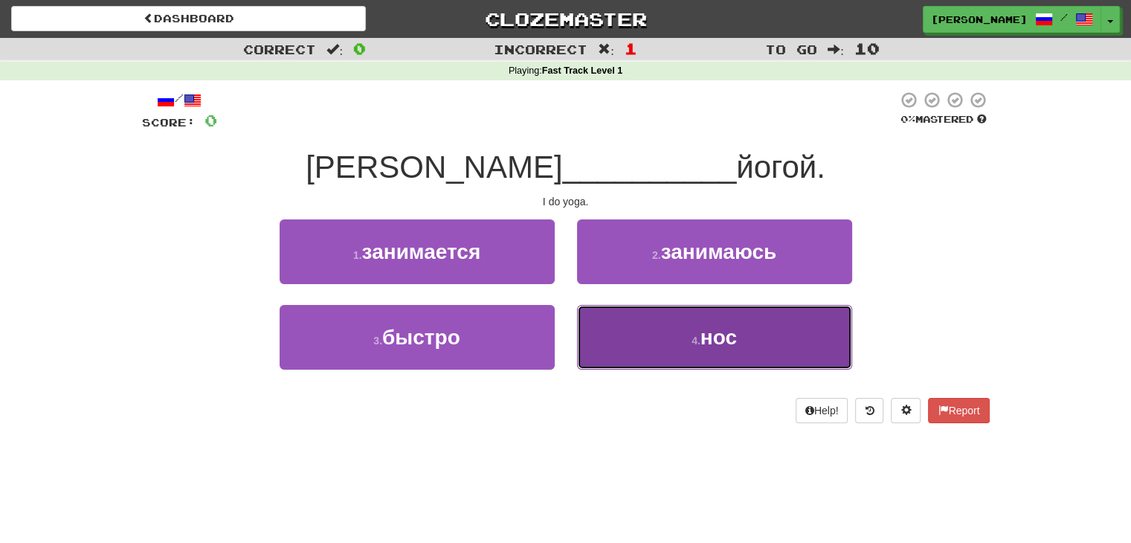
click at [741, 325] on button "4 . нос" at bounding box center [714, 337] width 275 height 65
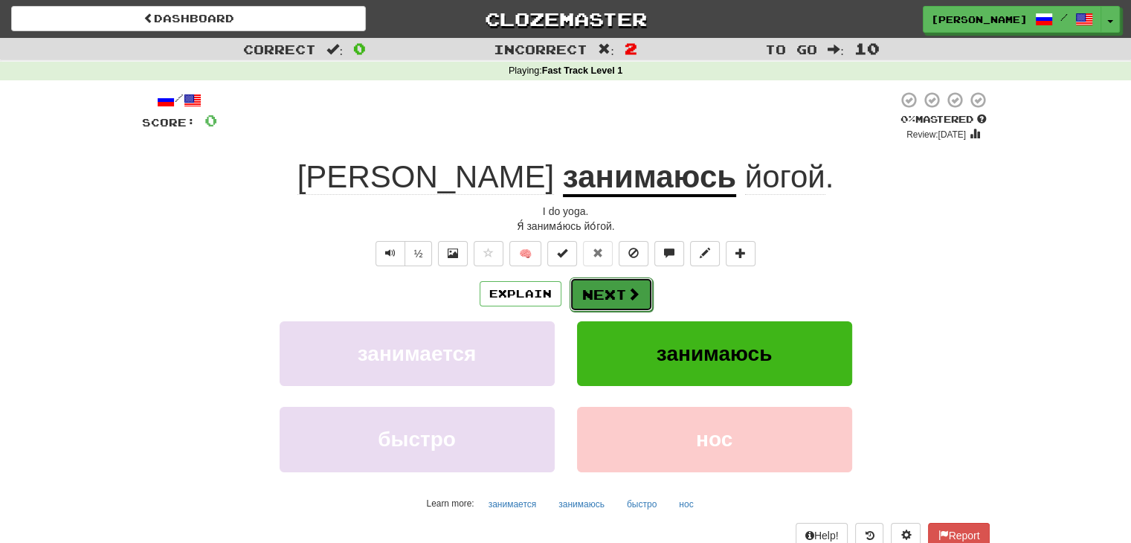
click at [622, 291] on button "Next" at bounding box center [611, 294] width 83 height 34
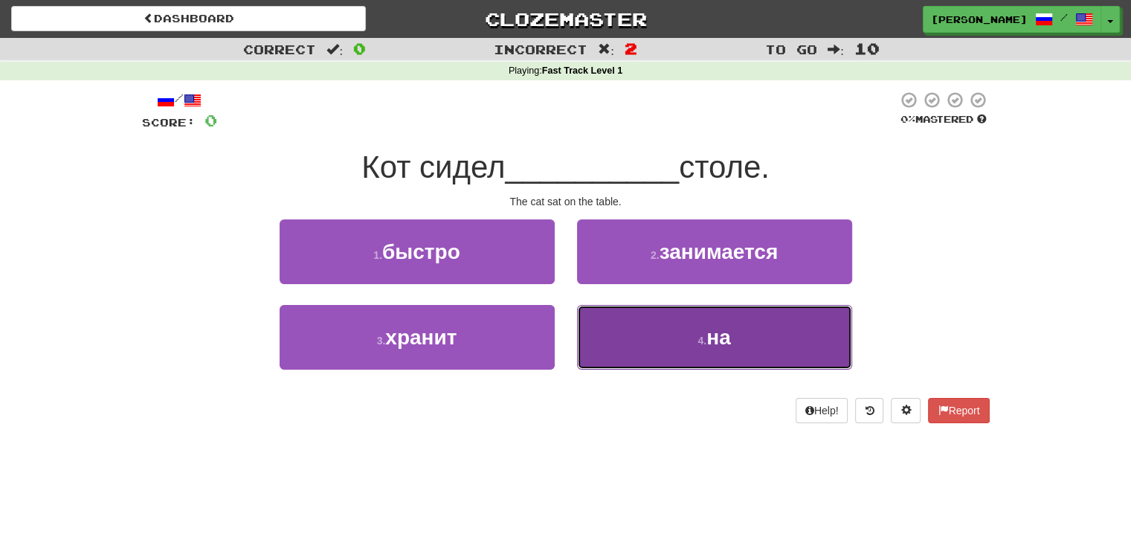
click at [596, 324] on button "4 . на" at bounding box center [714, 337] width 275 height 65
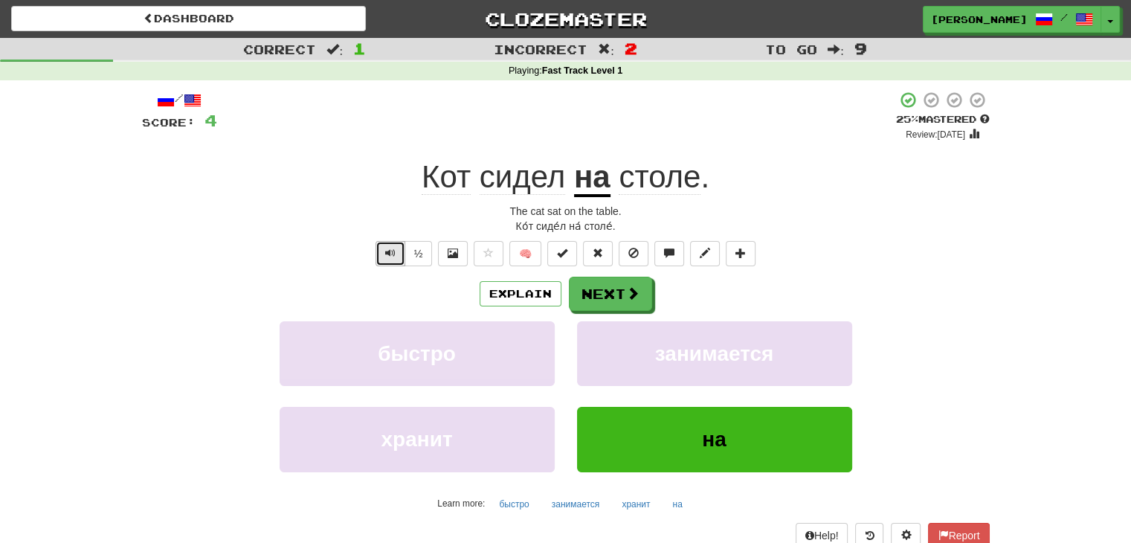
click at [391, 258] on span "Text-to-speech controls" at bounding box center [390, 253] width 10 height 10
click at [586, 300] on button "Next" at bounding box center [611, 294] width 83 height 34
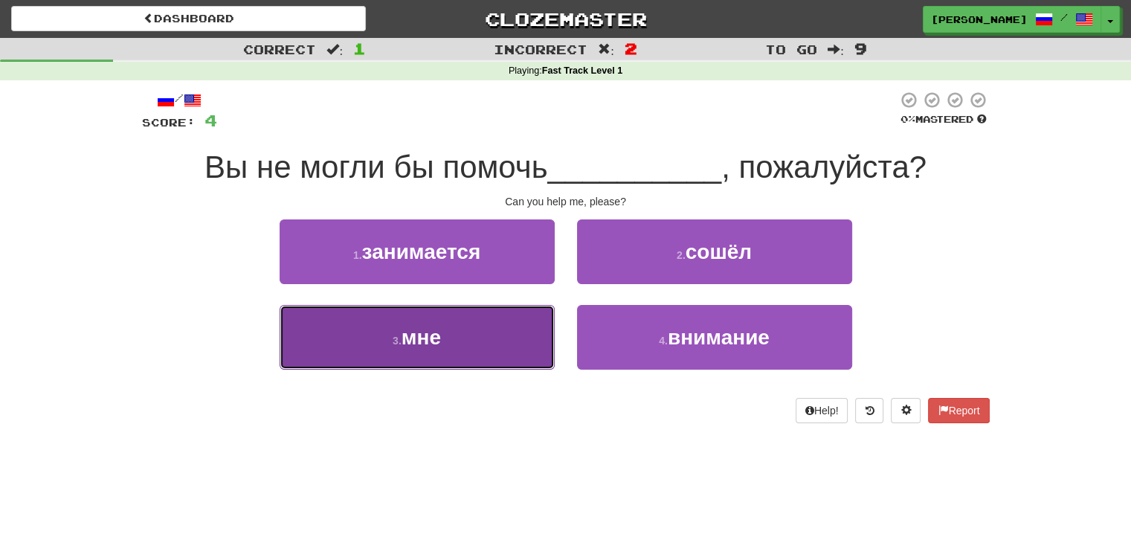
click at [487, 348] on button "3 . мне" at bounding box center [417, 337] width 275 height 65
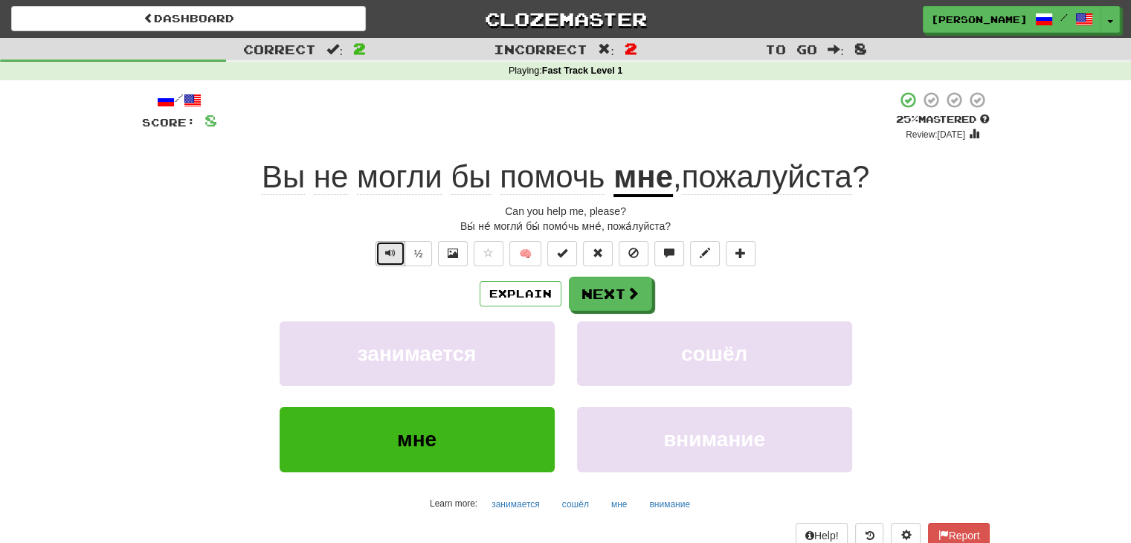
click at [387, 254] on span "Text-to-speech controls" at bounding box center [390, 253] width 10 height 10
click at [390, 252] on span "Text-to-speech controls" at bounding box center [390, 253] width 10 height 10
click at [623, 292] on button "Next" at bounding box center [611, 294] width 83 height 34
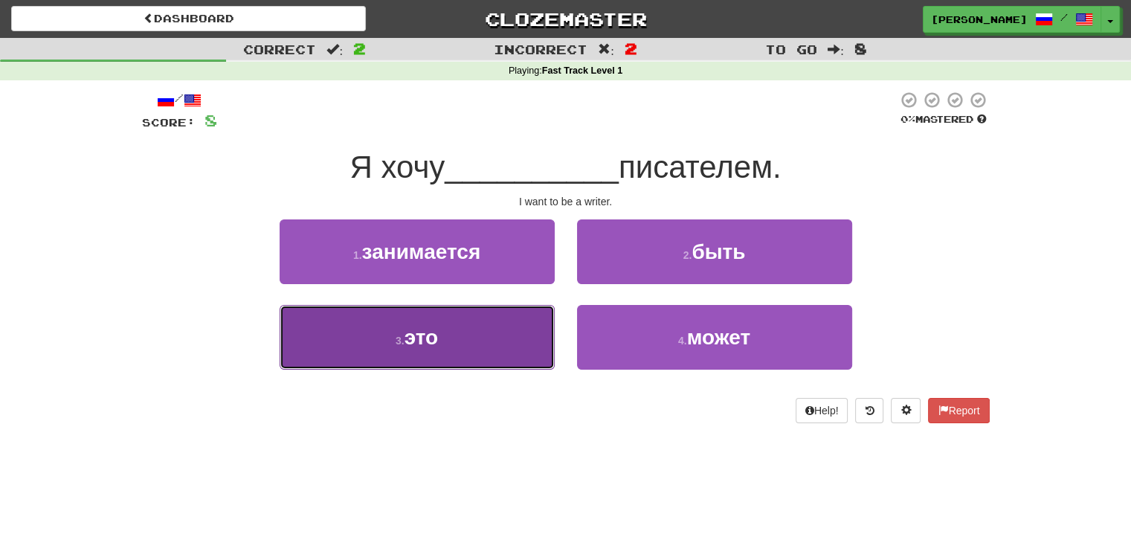
click at [500, 315] on button "3 . это" at bounding box center [417, 337] width 275 height 65
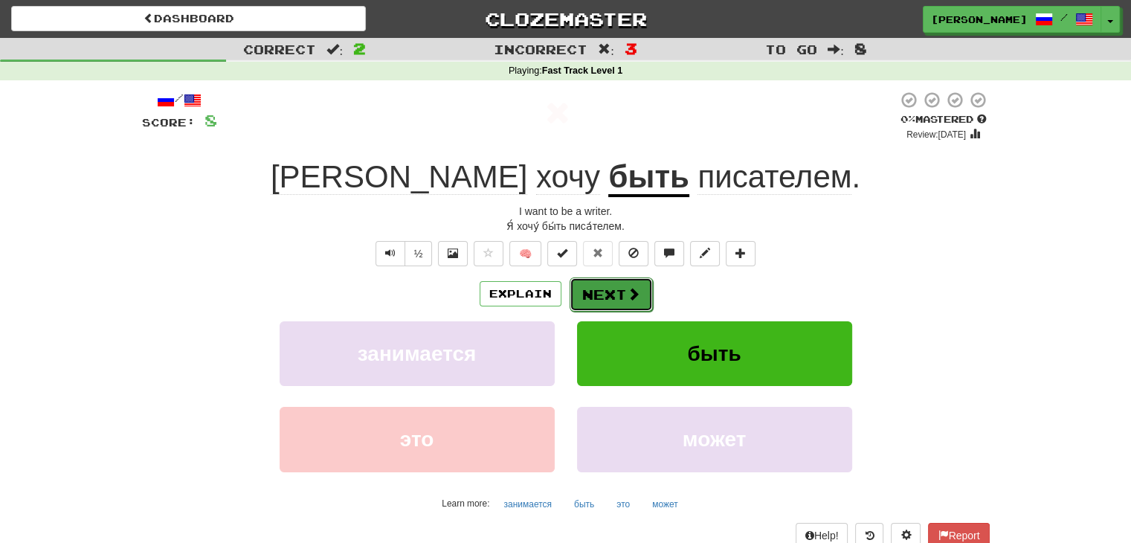
click at [627, 298] on span at bounding box center [633, 293] width 13 height 13
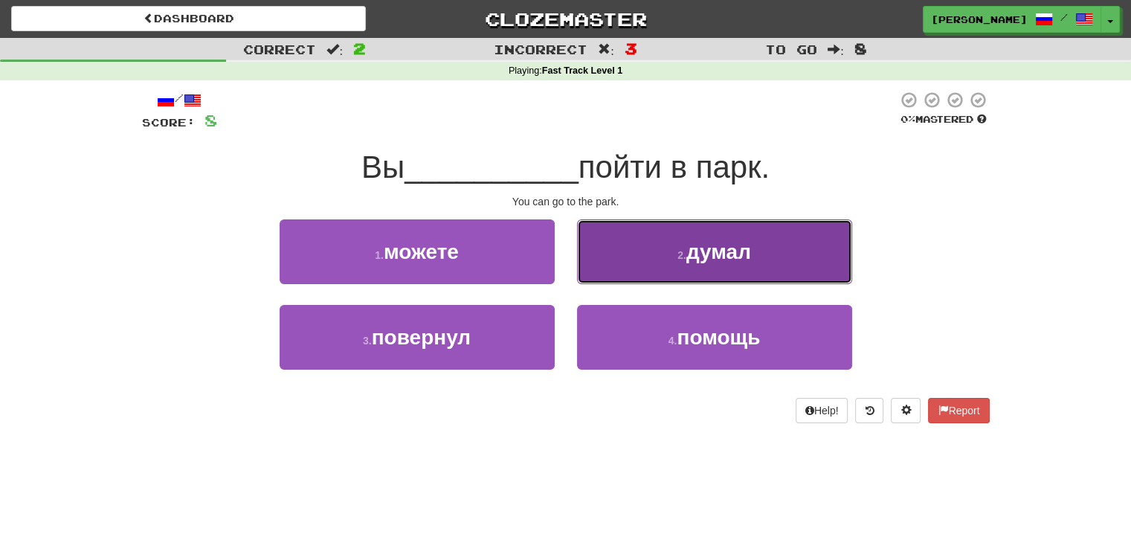
click at [646, 258] on button "2 . думал" at bounding box center [714, 251] width 275 height 65
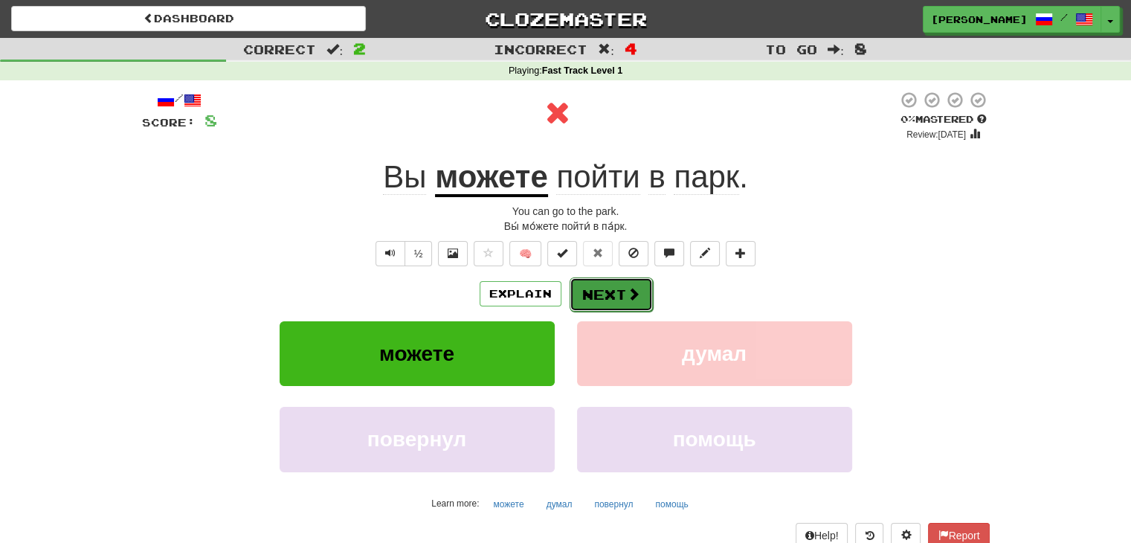
click at [601, 289] on button "Next" at bounding box center [611, 294] width 83 height 34
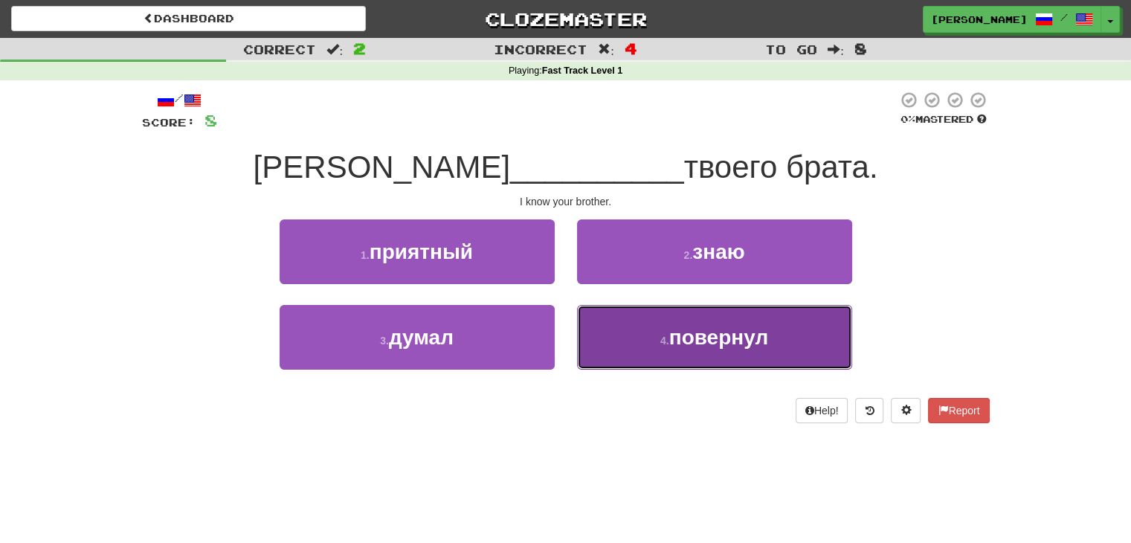
click at [609, 362] on button "4 . повернул" at bounding box center [714, 337] width 275 height 65
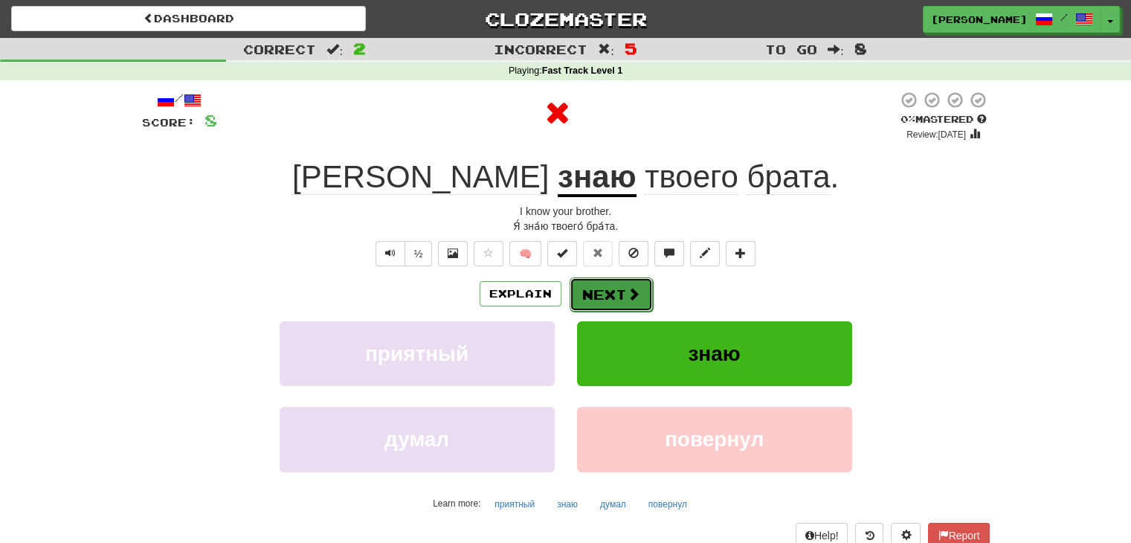
click at [640, 294] on button "Next" at bounding box center [611, 294] width 83 height 34
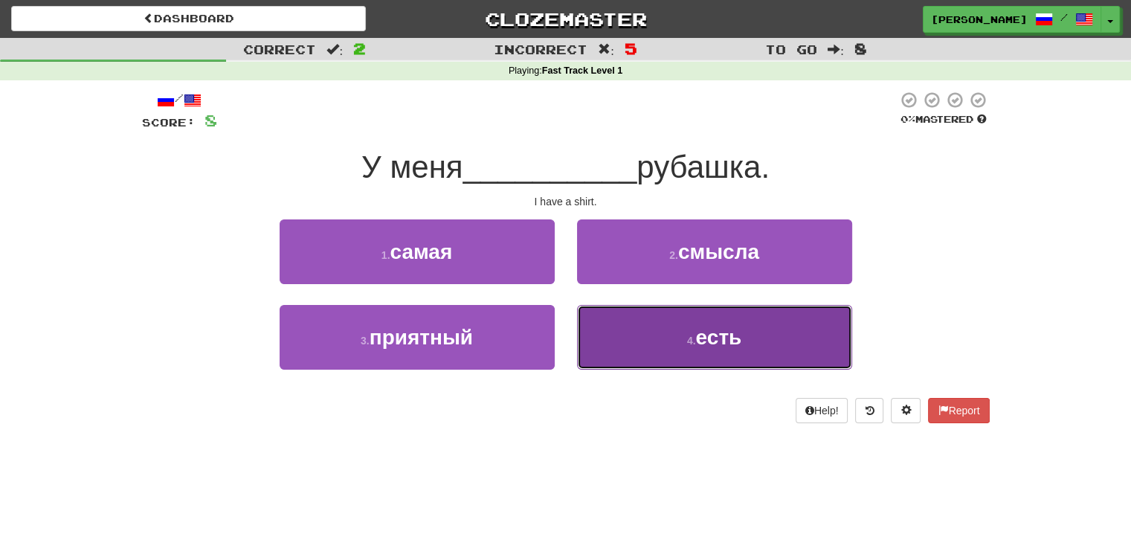
click at [633, 313] on button "4 . есть" at bounding box center [714, 337] width 275 height 65
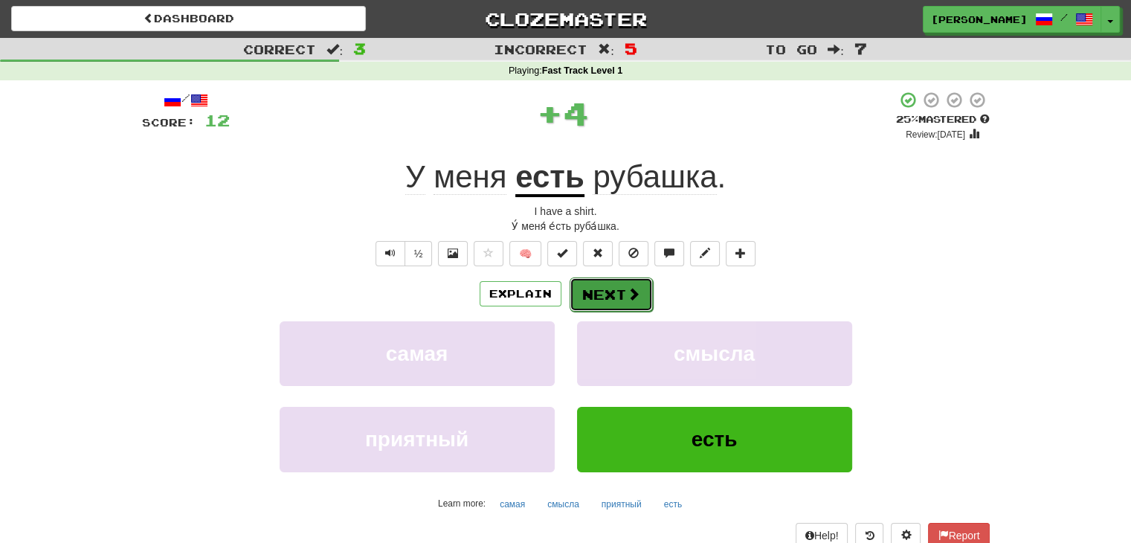
click at [627, 296] on span at bounding box center [633, 293] width 13 height 13
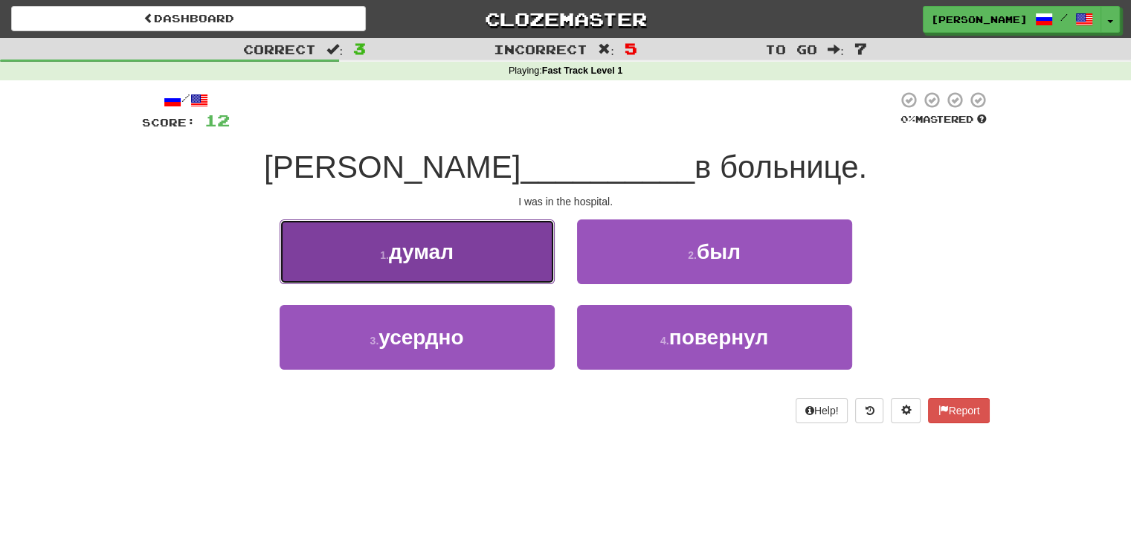
click at [500, 263] on button "1 . думал" at bounding box center [417, 251] width 275 height 65
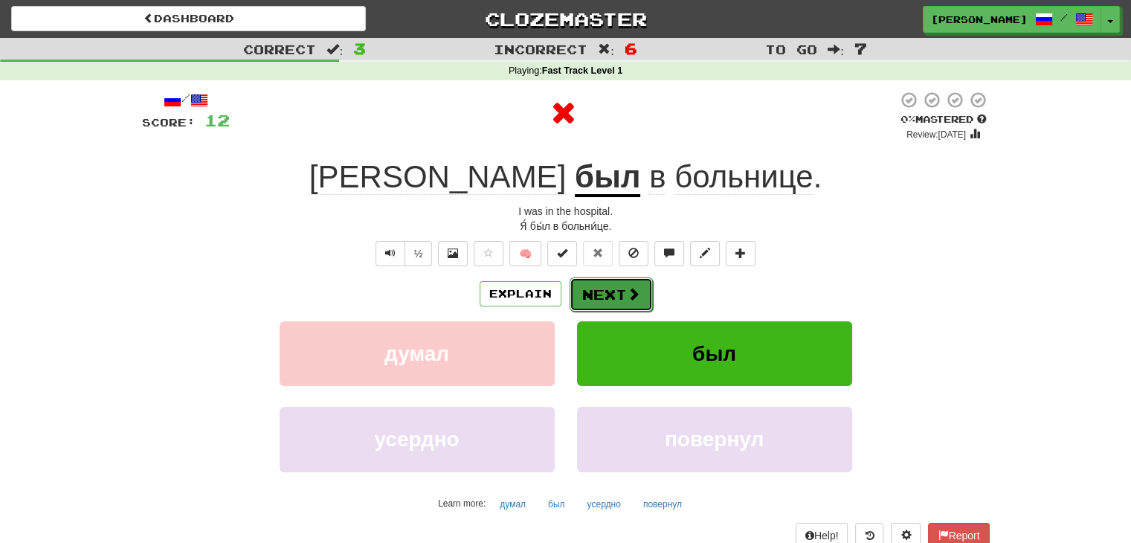
click at [607, 293] on button "Next" at bounding box center [611, 294] width 83 height 34
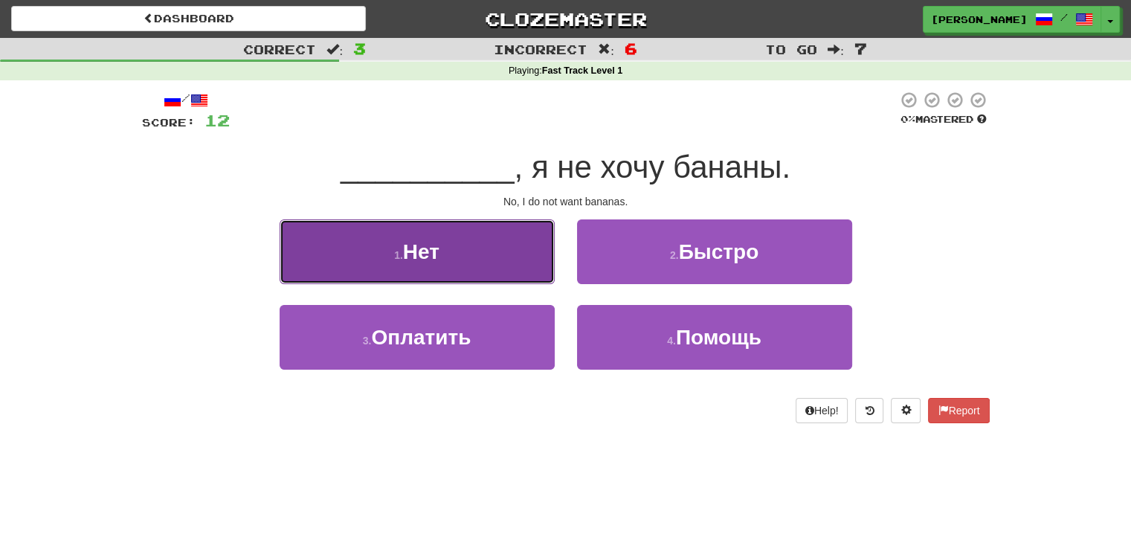
click at [501, 264] on button "1 . Нет" at bounding box center [417, 251] width 275 height 65
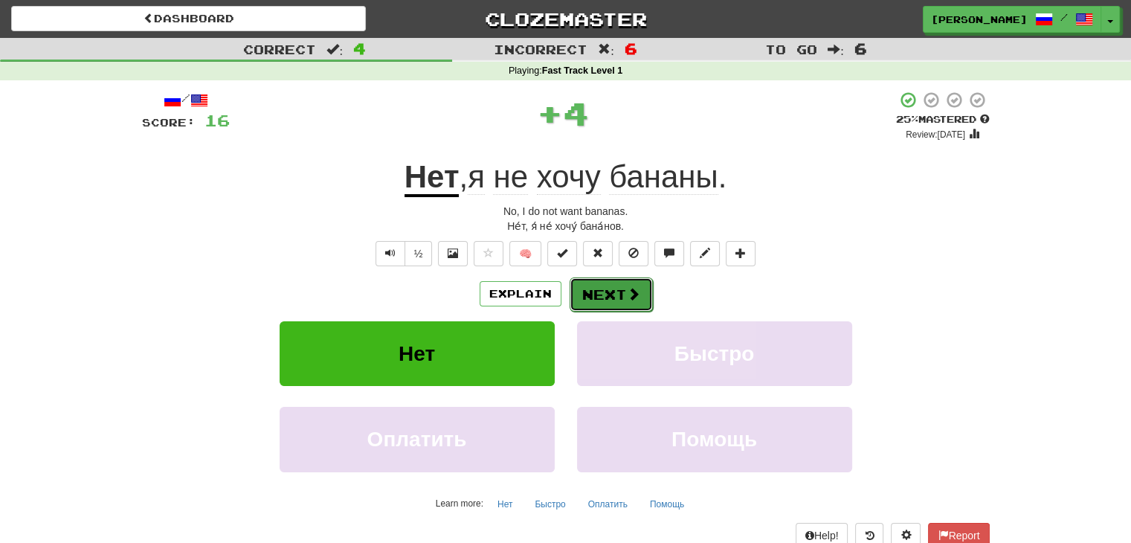
click at [600, 298] on button "Next" at bounding box center [611, 294] width 83 height 34
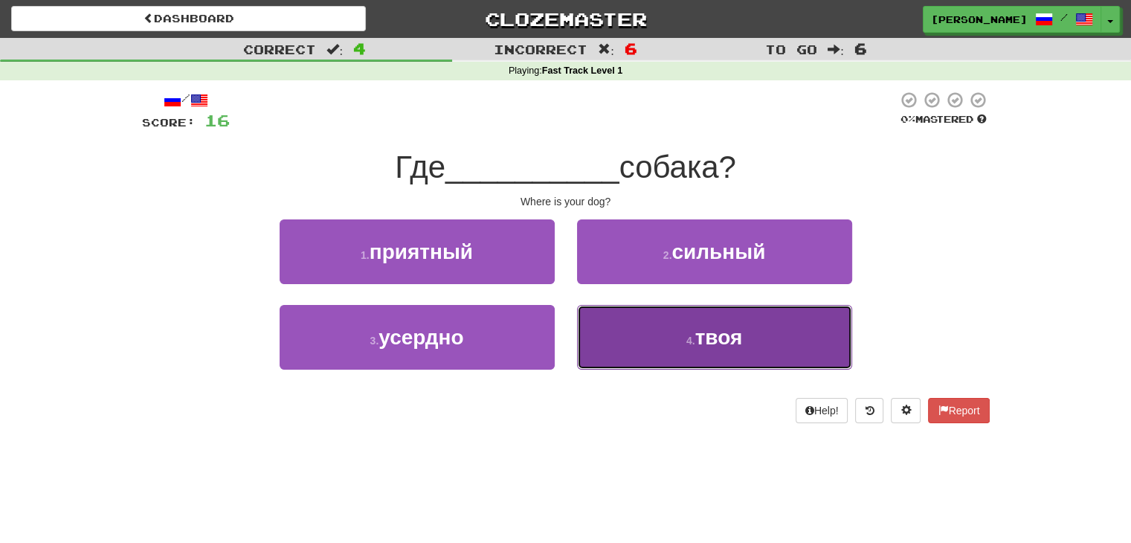
click at [629, 334] on button "4 . твоя" at bounding box center [714, 337] width 275 height 65
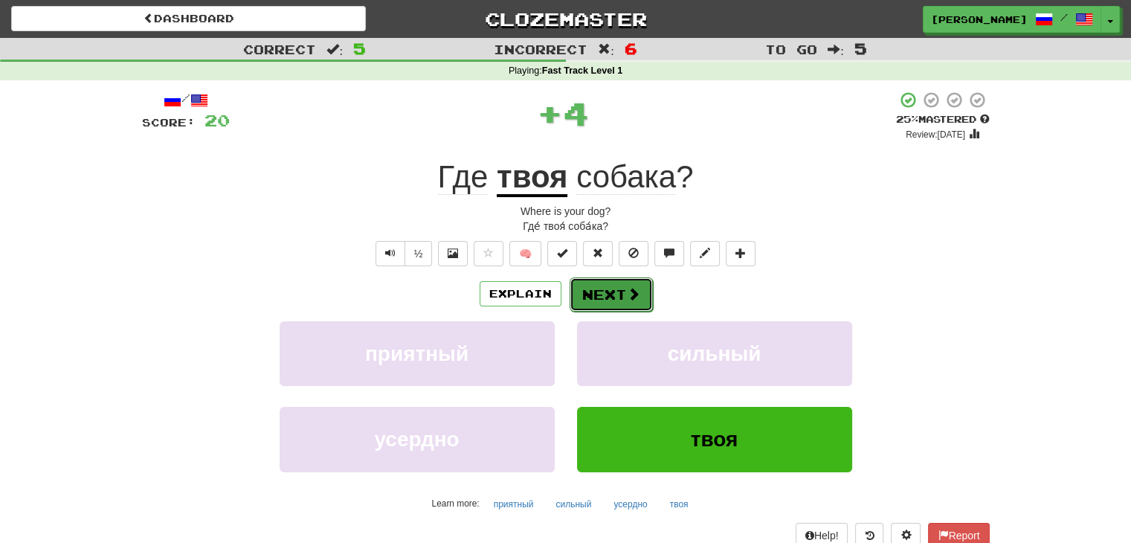
click at [618, 287] on button "Next" at bounding box center [611, 294] width 83 height 34
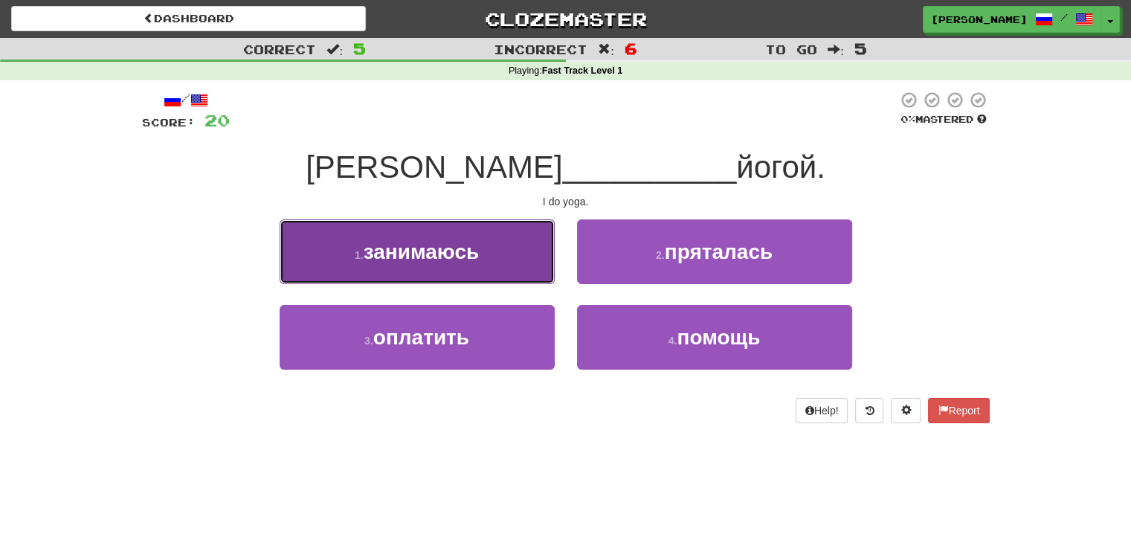
click at [525, 265] on button "1 . занимаюсь" at bounding box center [417, 251] width 275 height 65
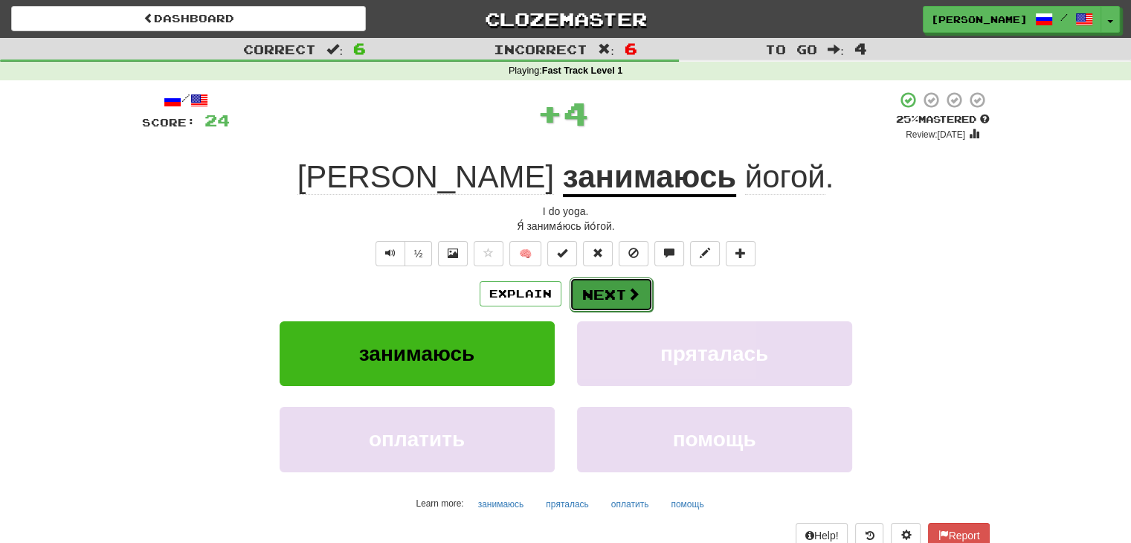
click at [627, 288] on span at bounding box center [633, 293] width 13 height 13
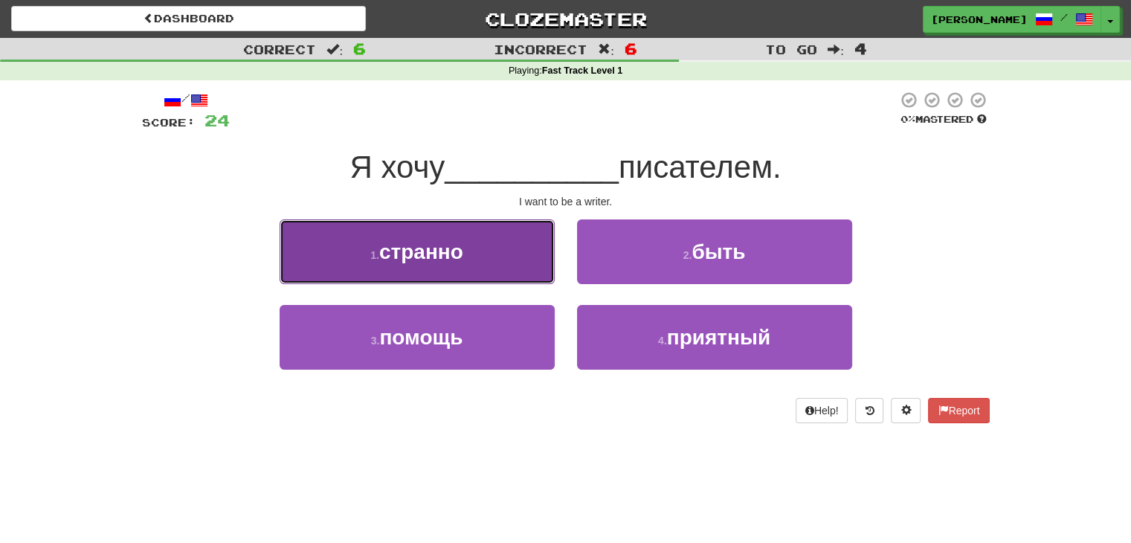
click at [478, 271] on button "1 . странно" at bounding box center [417, 251] width 275 height 65
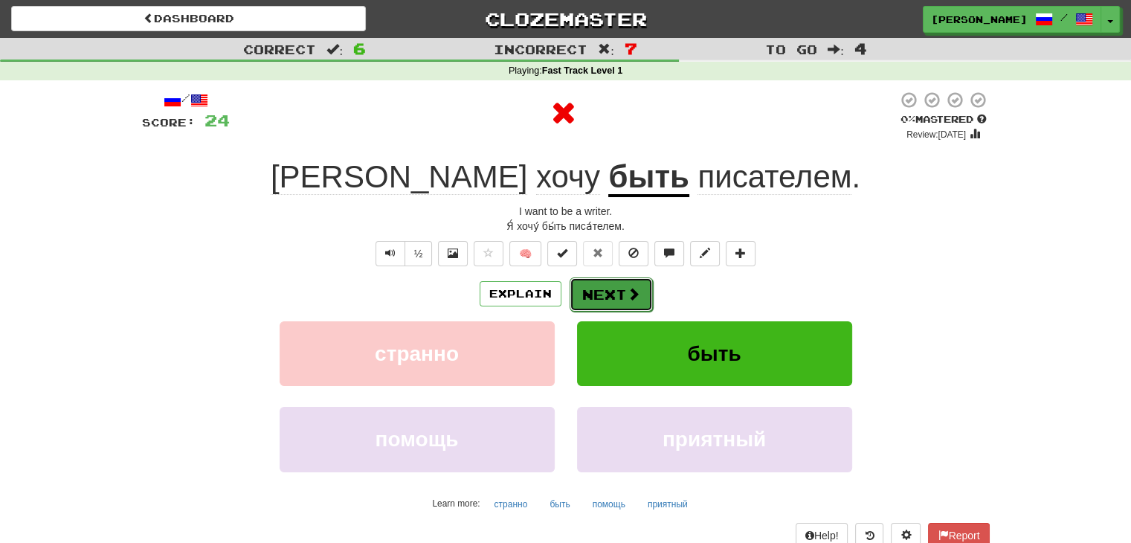
click at [606, 297] on button "Next" at bounding box center [611, 294] width 83 height 34
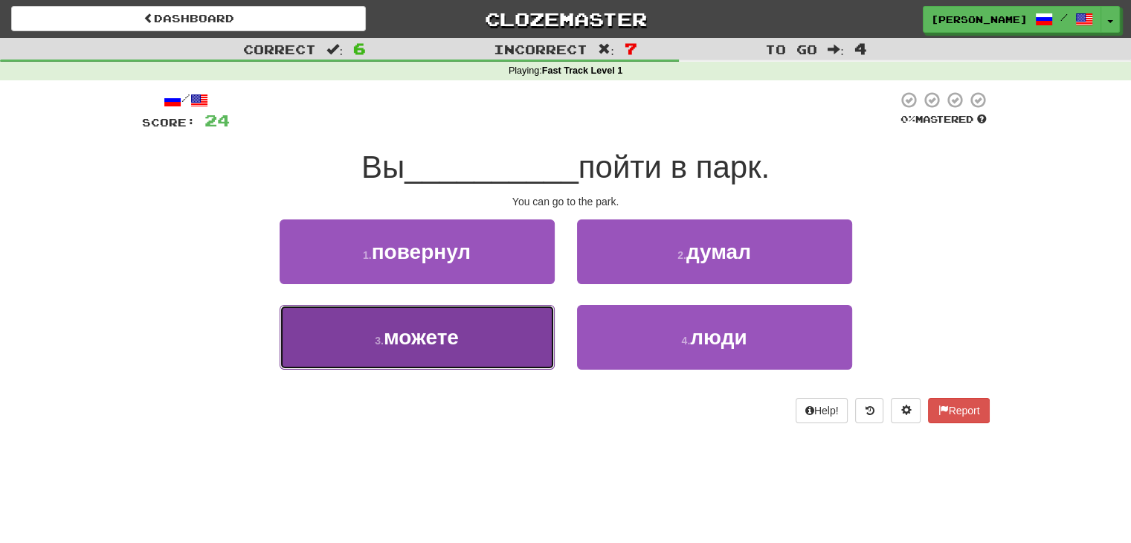
click at [461, 321] on button "3 . можете" at bounding box center [417, 337] width 275 height 65
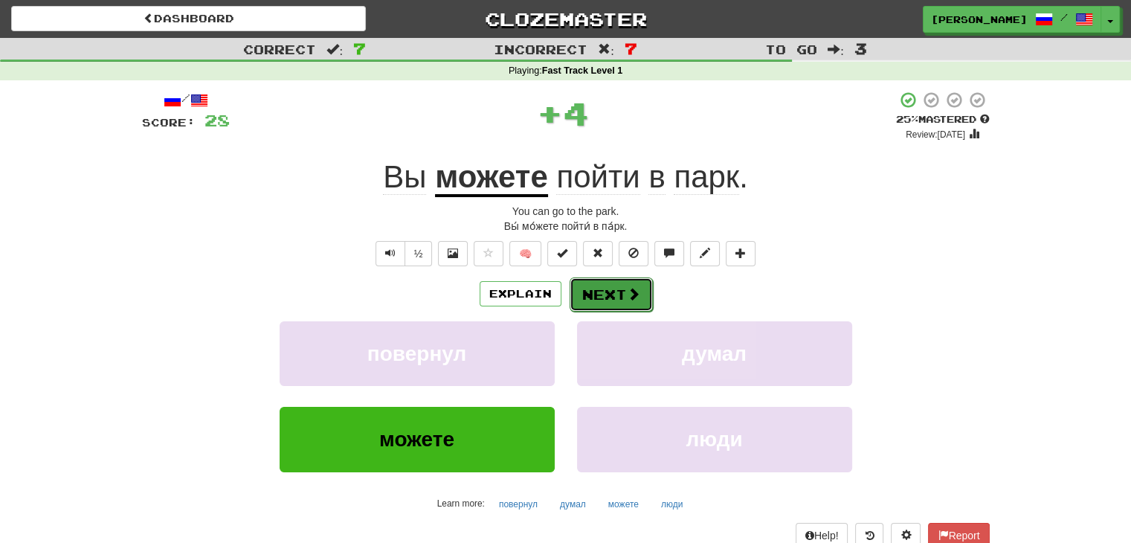
click at [612, 296] on button "Next" at bounding box center [611, 294] width 83 height 34
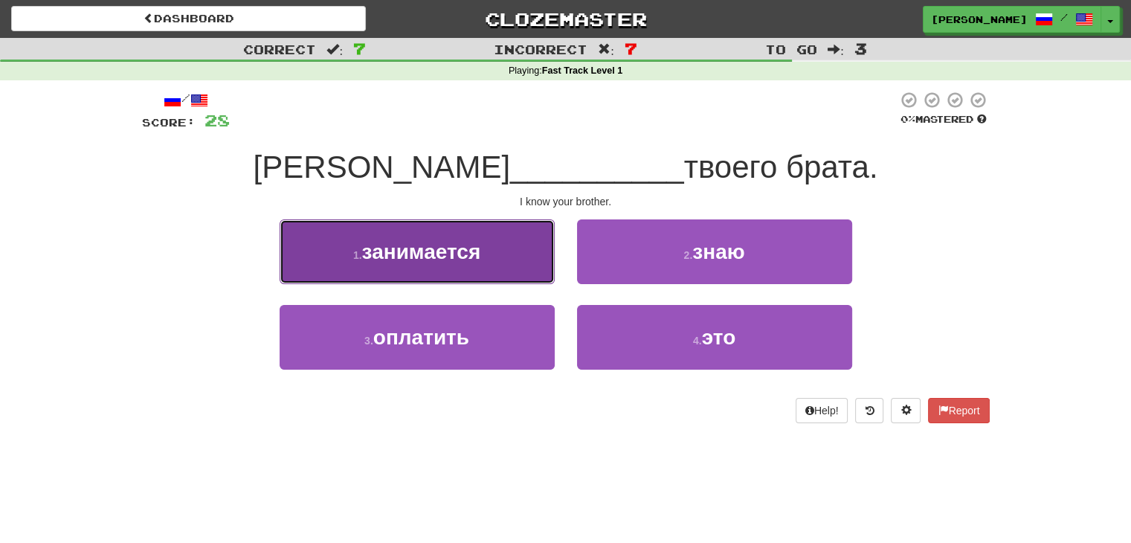
click at [488, 264] on button "1 . занимается" at bounding box center [417, 251] width 275 height 65
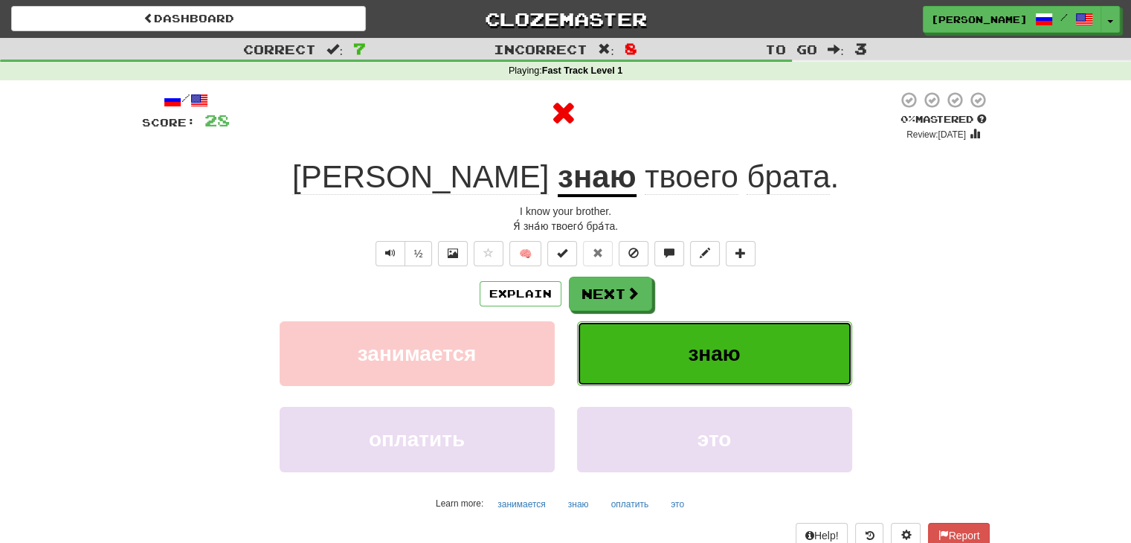
click at [642, 349] on button "знаю" at bounding box center [714, 353] width 275 height 65
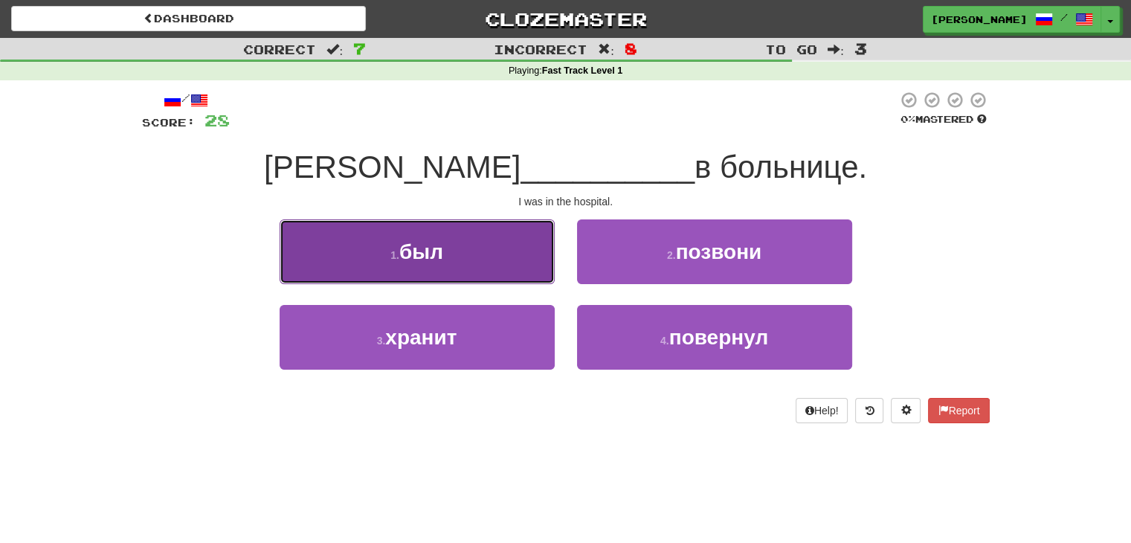
click at [517, 283] on button "1 . был" at bounding box center [417, 251] width 275 height 65
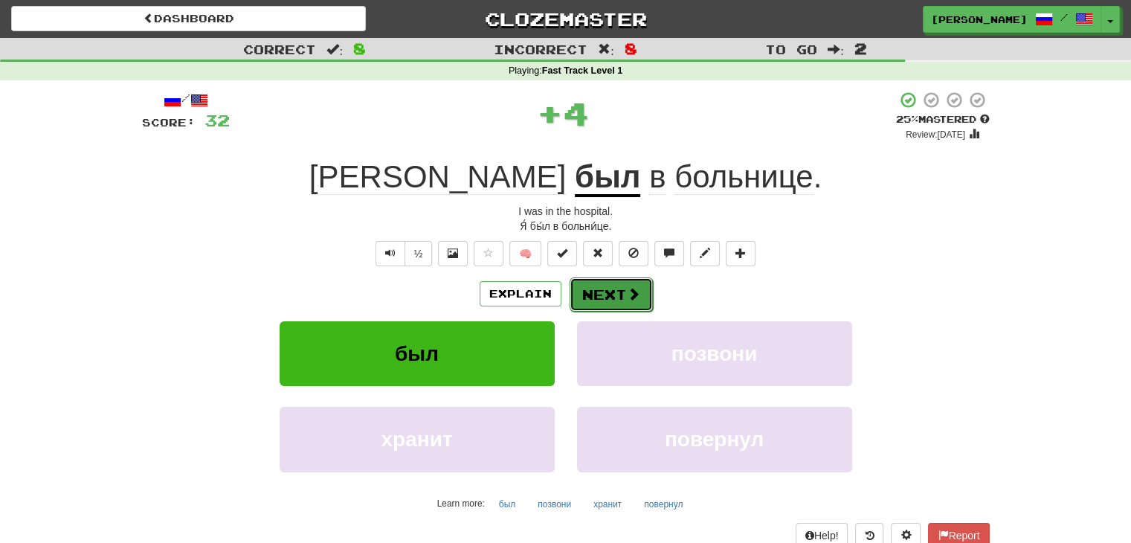
click at [594, 283] on button "Next" at bounding box center [611, 294] width 83 height 34
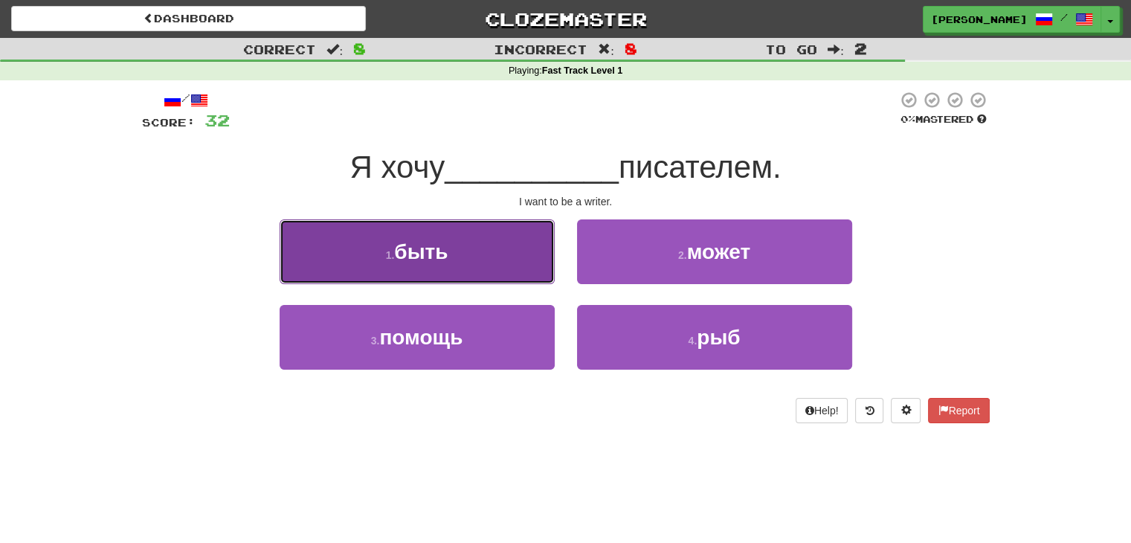
click at [511, 248] on button "1 . быть" at bounding box center [417, 251] width 275 height 65
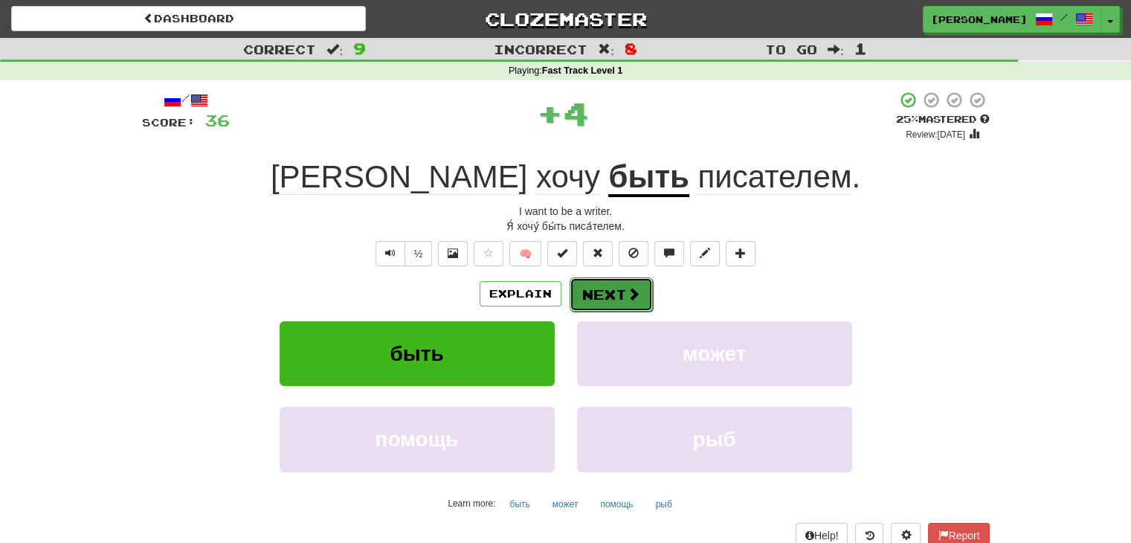
click at [611, 282] on button "Next" at bounding box center [611, 294] width 83 height 34
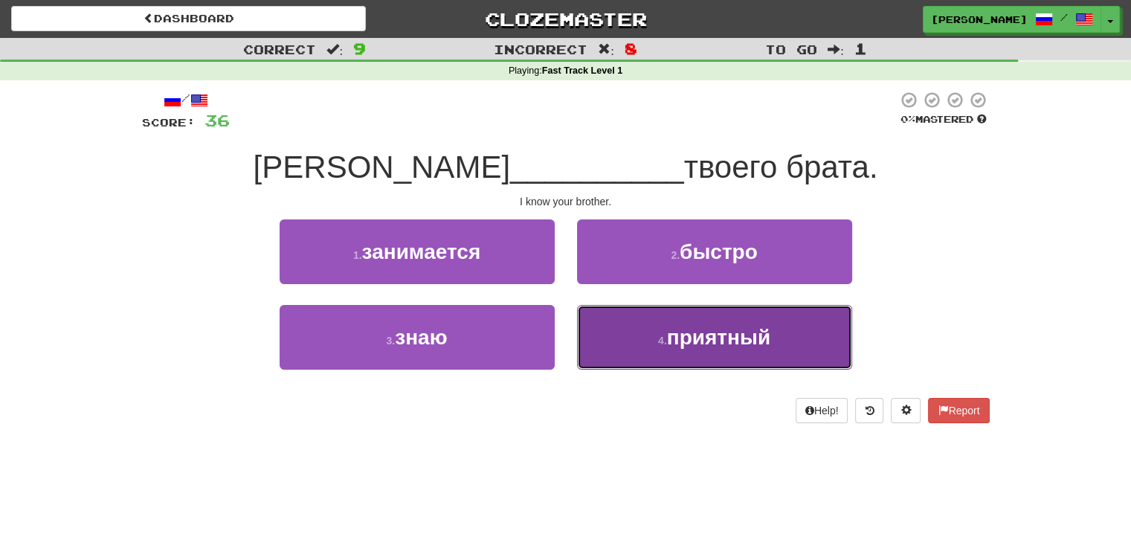
click at [640, 330] on button "4 . приятный" at bounding box center [714, 337] width 275 height 65
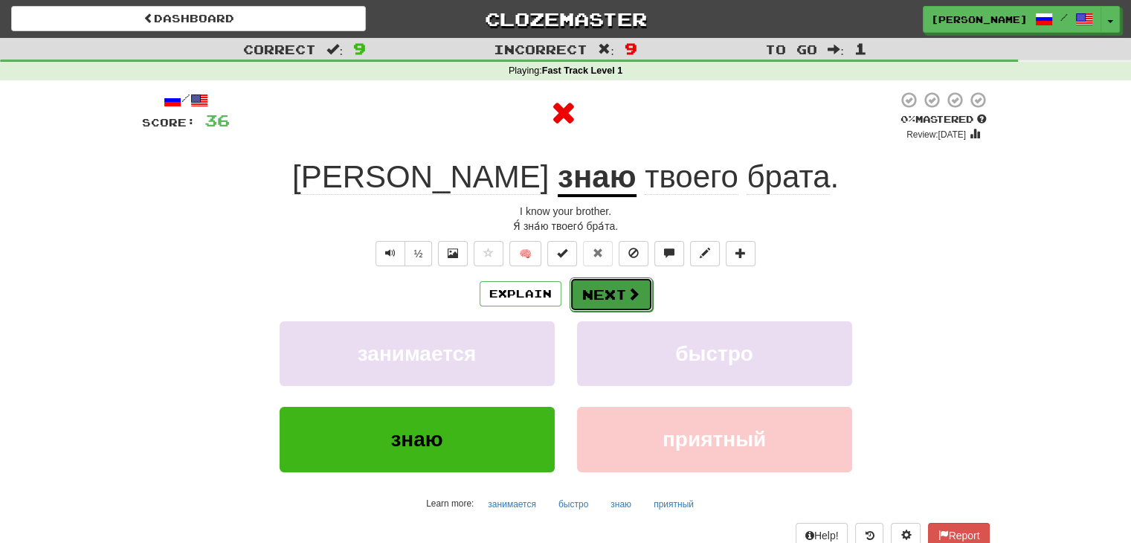
click at [623, 283] on button "Next" at bounding box center [611, 294] width 83 height 34
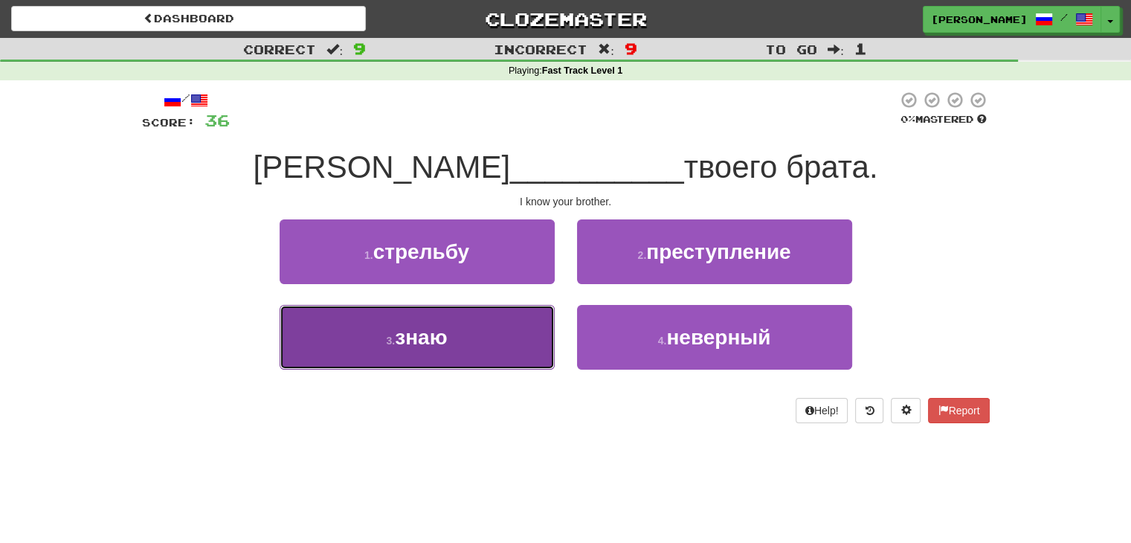
click at [527, 328] on button "3 . знаю" at bounding box center [417, 337] width 275 height 65
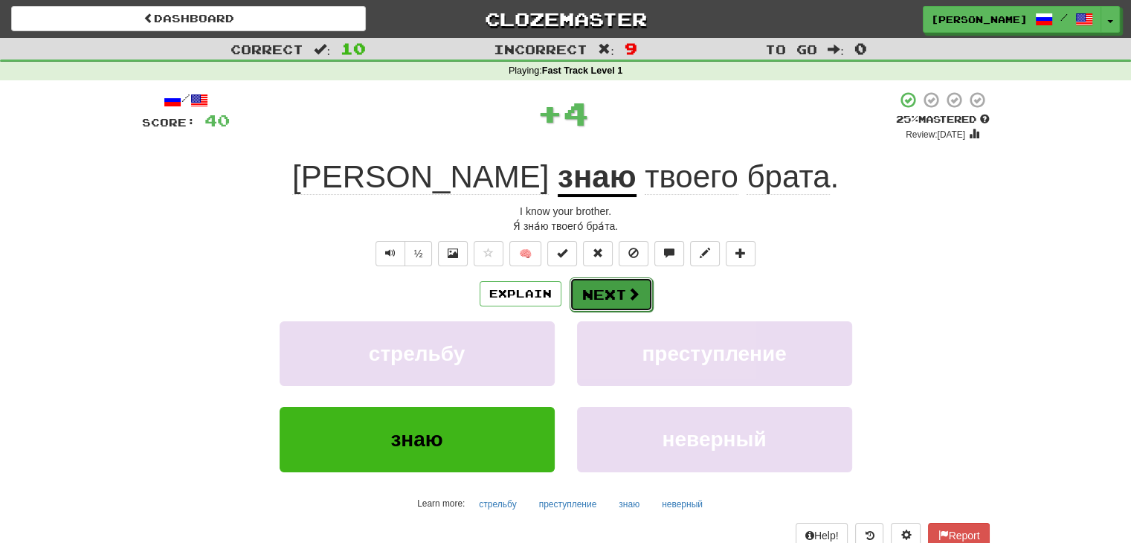
click at [617, 301] on button "Next" at bounding box center [611, 294] width 83 height 34
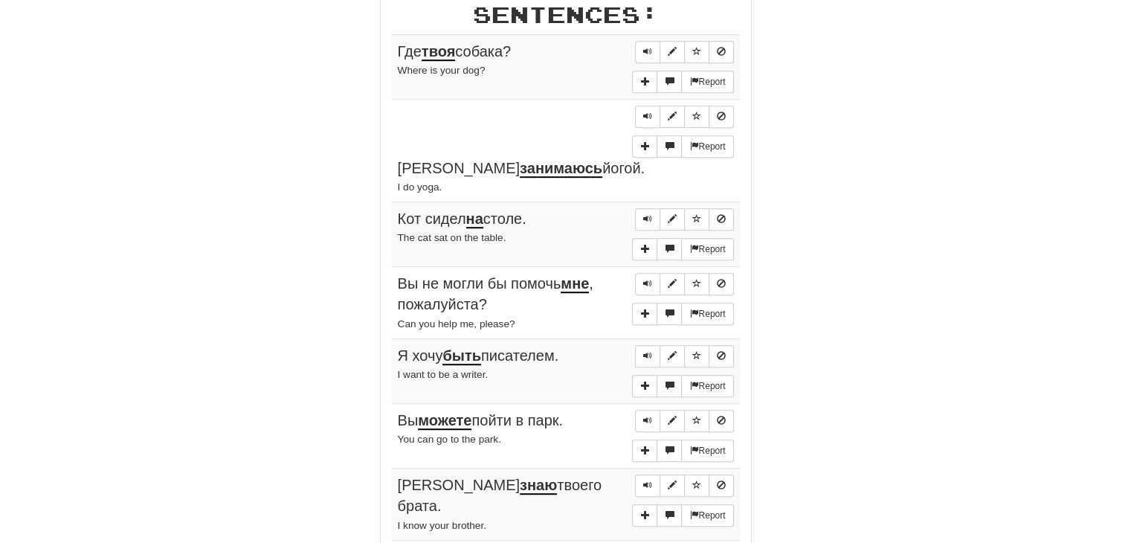
scroll to position [852, 0]
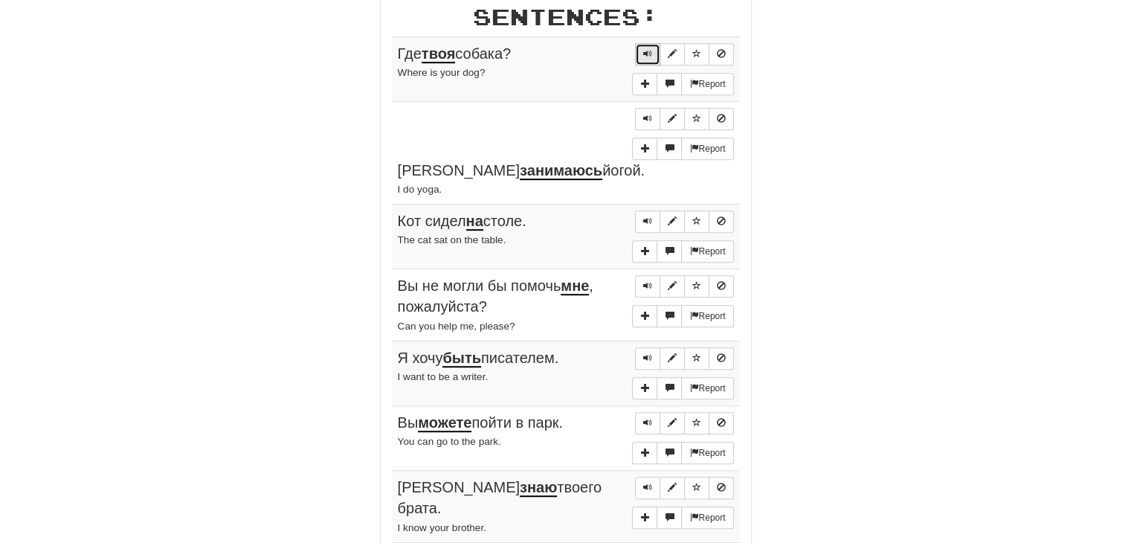
click at [647, 55] on button "Sentence controls" at bounding box center [647, 54] width 25 height 22
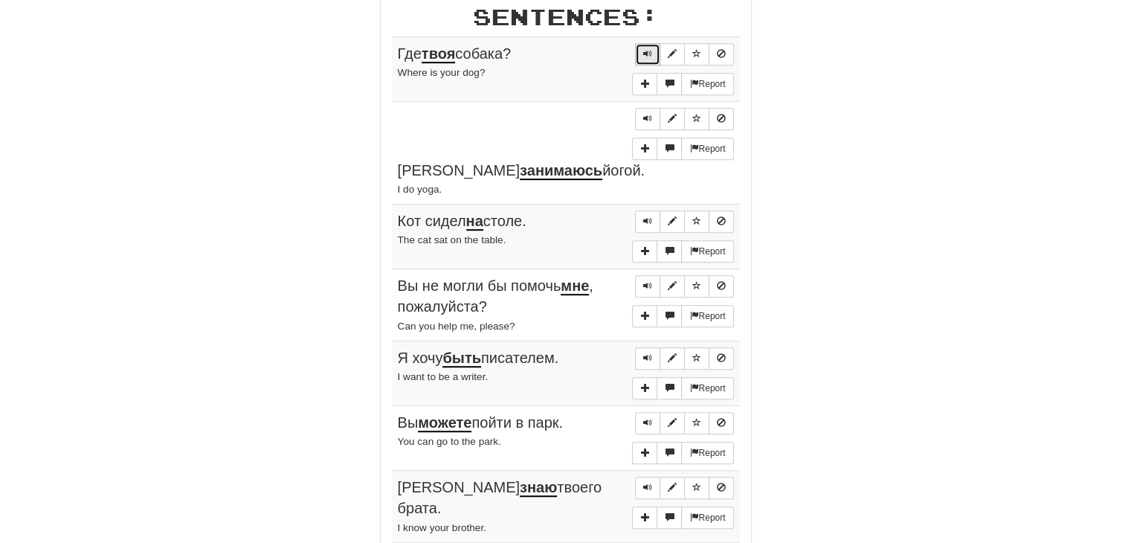
click at [649, 49] on span "Sentence controls" at bounding box center [647, 53] width 9 height 9
